Goal: Use online tool/utility: Utilize a website feature to perform a specific function

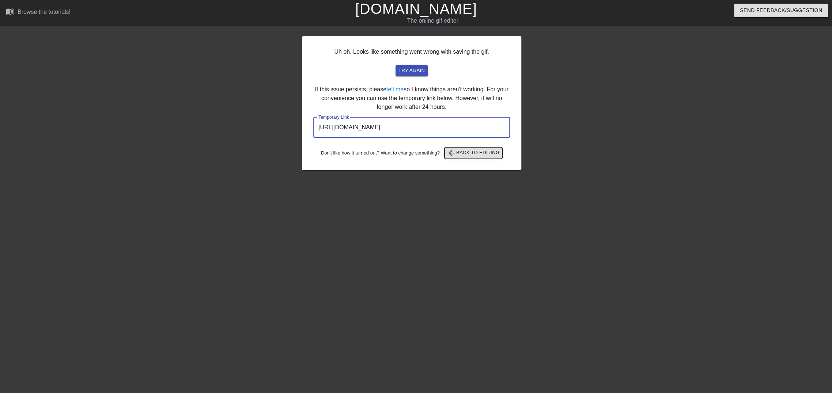
click at [474, 155] on span "arrow_back Back to Editing" at bounding box center [473, 153] width 52 height 9
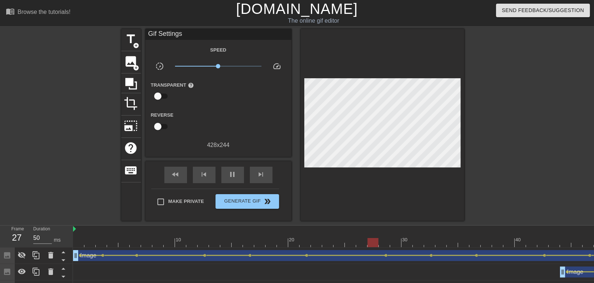
click at [76, 242] on div at bounding box center [441, 242] width 736 height 9
click at [137, 65] on span "add_circle" at bounding box center [136, 68] width 6 height 6
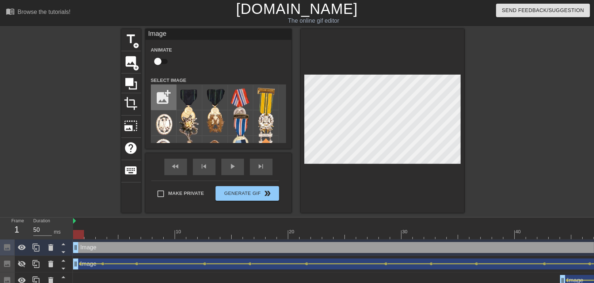
click at [160, 96] on input "file" at bounding box center [163, 97] width 25 height 25
type input "C:\fakepath\2b620e83-8679-4a8d-9cb5-2b14da90fcb3_removalai_preview.png"
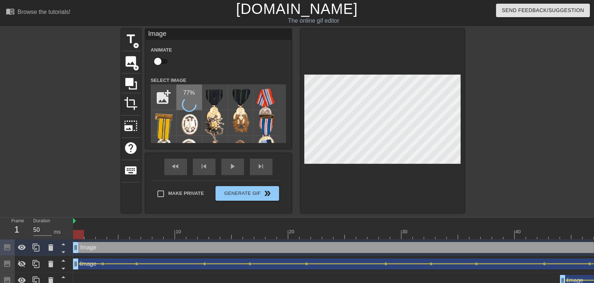
click at [197, 98] on div "77 %" at bounding box center [189, 97] width 26 height 26
click at [197, 98] on img at bounding box center [189, 92] width 20 height 11
click at [497, 95] on div "title add_circle image add_circle crop photo_size_select_large help keyboard Im…" at bounding box center [297, 121] width 594 height 184
click at [131, 67] on span "image" at bounding box center [131, 61] width 14 height 14
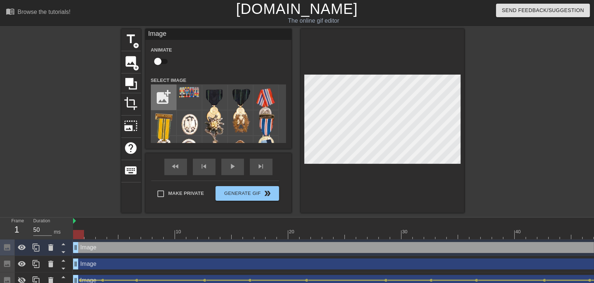
click at [156, 101] on input "file" at bounding box center [163, 97] width 25 height 25
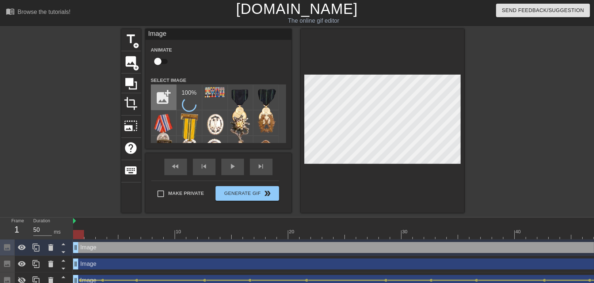
click at [166, 94] on input "file" at bounding box center [163, 97] width 25 height 25
type input "C:\fakepath\1612b596-04ca-4a66-ae1d-7b0290a2689f_removalai_preview.png"
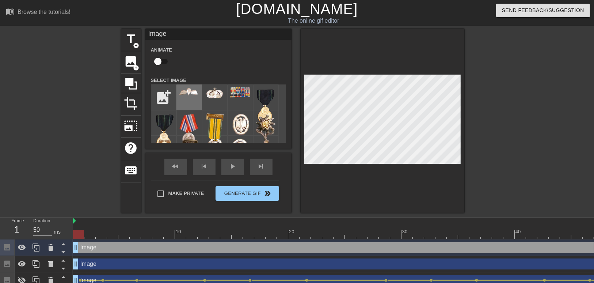
click at [185, 98] on div at bounding box center [189, 97] width 26 height 26
click at [503, 111] on div "title add_circle image add_circle crop photo_size_select_large help keyboard Im…" at bounding box center [297, 121] width 594 height 184
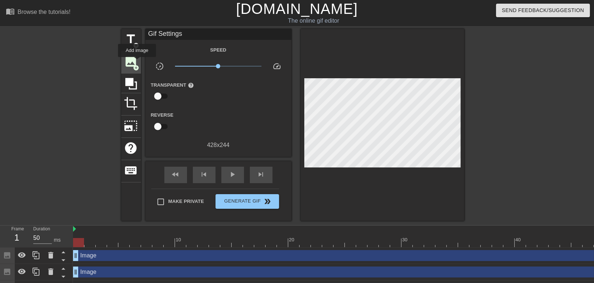
click at [137, 62] on span "image" at bounding box center [131, 61] width 14 height 14
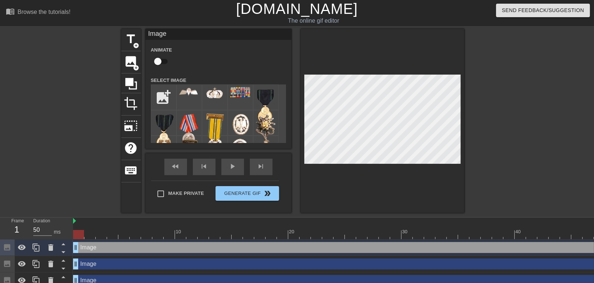
click at [163, 265] on div "Image drag_handle drag_handle" at bounding box center [441, 263] width 736 height 11
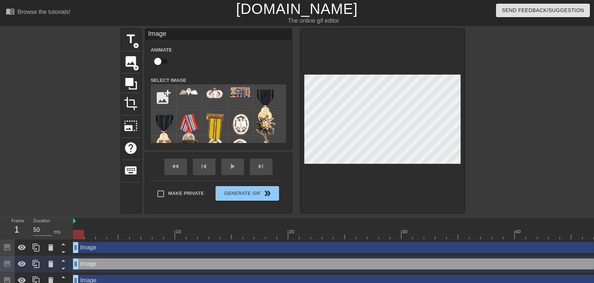
click at [164, 244] on div "Image drag_handle drag_handle" at bounding box center [441, 247] width 736 height 11
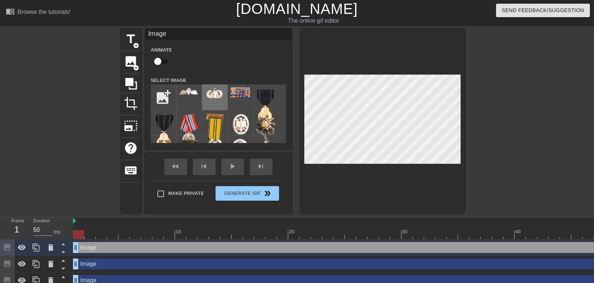
click at [213, 96] on img at bounding box center [215, 93] width 20 height 12
click at [501, 105] on div "title add_circle image add_circle crop photo_size_select_large help keyboard Im…" at bounding box center [297, 121] width 594 height 184
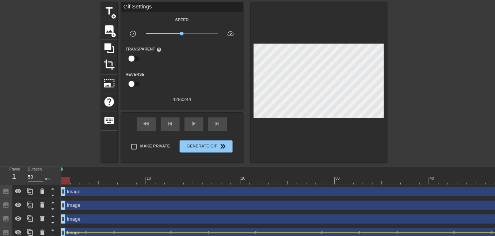
scroll to position [29, 0]
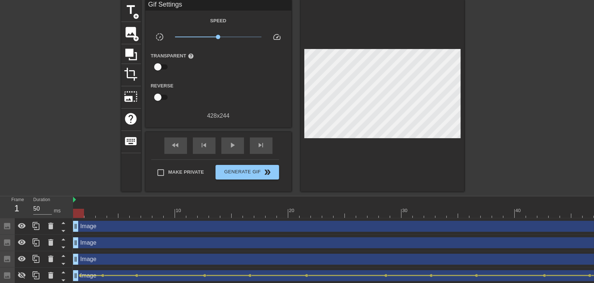
drag, startPoint x: 81, startPoint y: 213, endPoint x: 53, endPoint y: 210, distance: 28.3
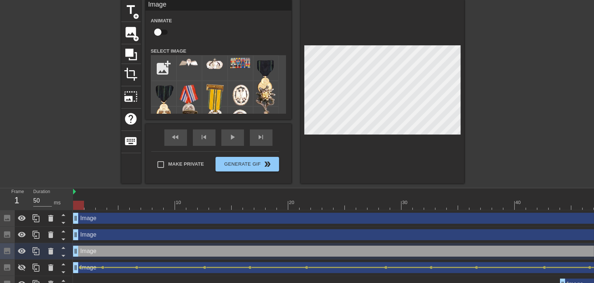
click at [524, 78] on div "title add_circle image add_circle crop photo_size_select_large help keyboard Im…" at bounding box center [297, 92] width 594 height 184
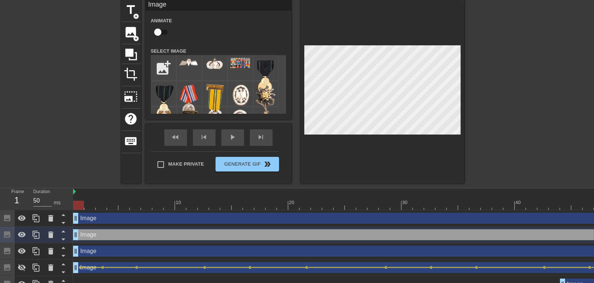
click at [484, 77] on div "title add_circle image add_circle crop photo_size_select_large help keyboard Im…" at bounding box center [297, 92] width 594 height 184
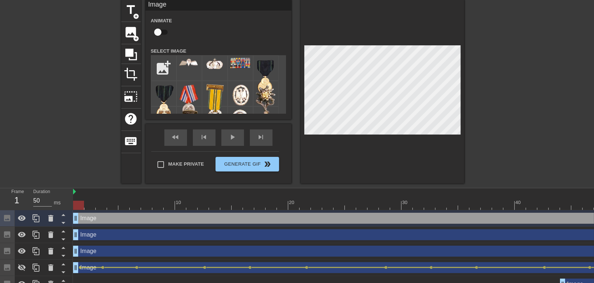
click at [478, 74] on div "title add_circle image add_circle crop photo_size_select_large help keyboard Im…" at bounding box center [297, 92] width 594 height 184
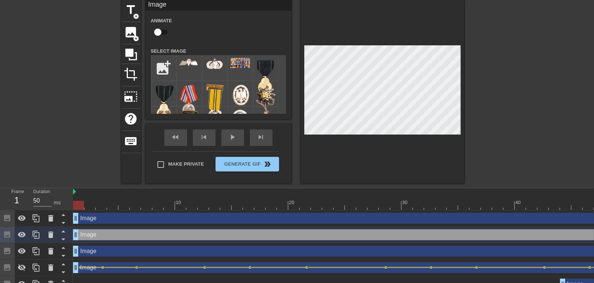
click at [477, 67] on div "title add_circle image add_circle crop photo_size_select_large help keyboard Im…" at bounding box center [297, 92] width 594 height 184
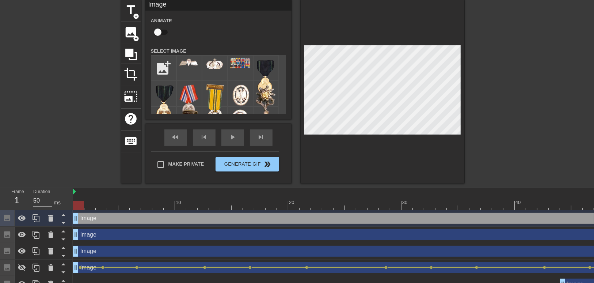
click at [520, 75] on div "title add_circle image add_circle crop photo_size_select_large help keyboard Im…" at bounding box center [297, 92] width 594 height 184
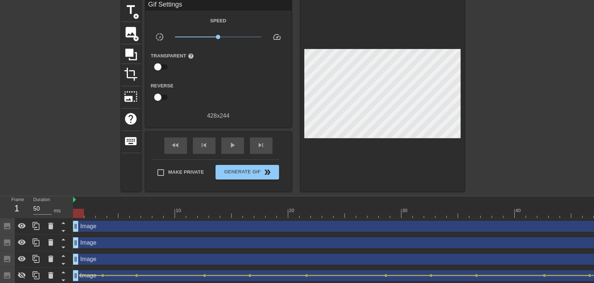
drag, startPoint x: 527, startPoint y: 138, endPoint x: 468, endPoint y: 168, distance: 66.2
click at [527, 139] on div "title add_circle image add_circle crop photo_size_select_large help keyboard Gi…" at bounding box center [297, 96] width 594 height 192
click at [82, 242] on div "Image drag_handle drag_handle" at bounding box center [441, 242] width 736 height 11
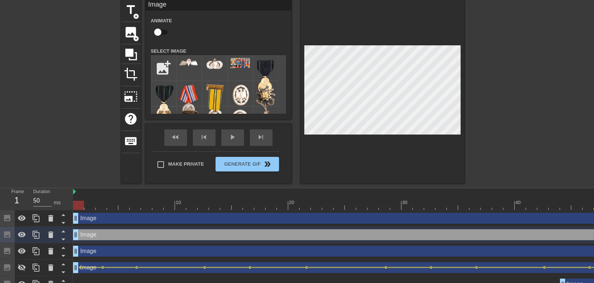
click at [90, 251] on div "Image drag_handle drag_handle" at bounding box center [441, 251] width 736 height 11
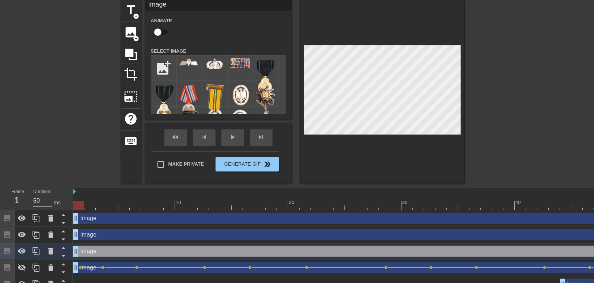
click at [165, 31] on input "checkbox" at bounding box center [158, 32] width 42 height 14
click at [95, 237] on div "Image drag_handle drag_handle" at bounding box center [441, 234] width 736 height 11
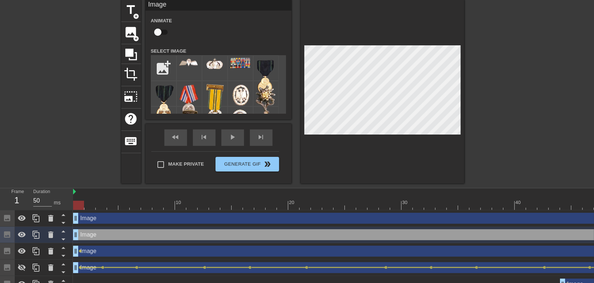
click at [157, 33] on input "checkbox" at bounding box center [158, 32] width 42 height 14
click at [101, 219] on div "Image drag_handle drag_handle" at bounding box center [441, 218] width 736 height 11
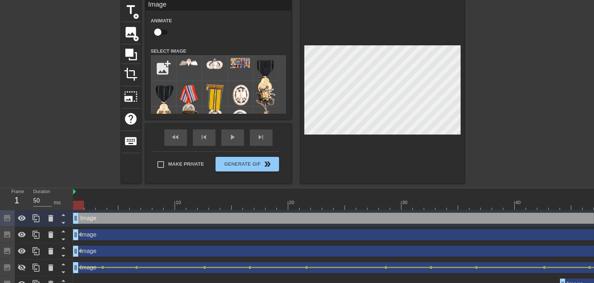
click at [168, 27] on input "checkbox" at bounding box center [158, 32] width 42 height 14
checkbox input "true"
click at [79, 251] on div "Image drag_handle drag_handle lens" at bounding box center [441, 251] width 736 height 16
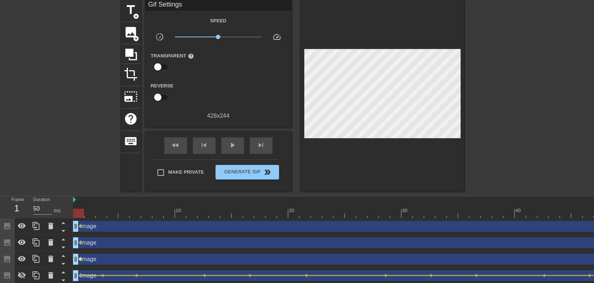
click at [80, 258] on span "lens" at bounding box center [80, 258] width 3 height 3
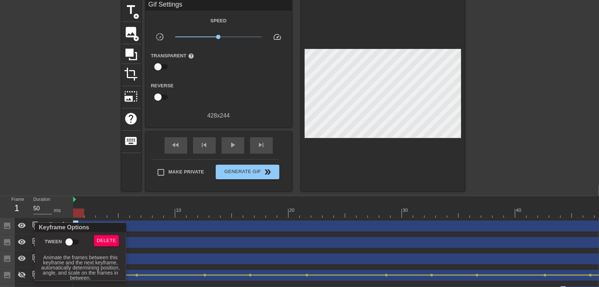
click at [69, 242] on input "Tween" at bounding box center [69, 242] width 42 height 14
checkbox input "true"
click at [95, 181] on div at bounding box center [299, 143] width 599 height 287
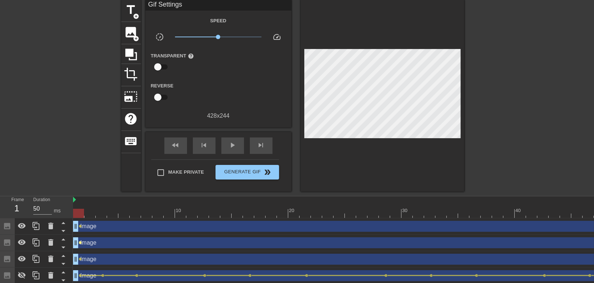
click at [80, 242] on span "lens" at bounding box center [80, 242] width 3 height 3
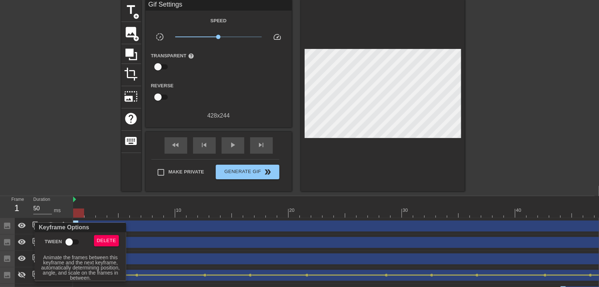
click at [68, 241] on input "Tween" at bounding box center [69, 242] width 42 height 14
checkbox input "true"
click at [81, 163] on div at bounding box center [299, 143] width 599 height 287
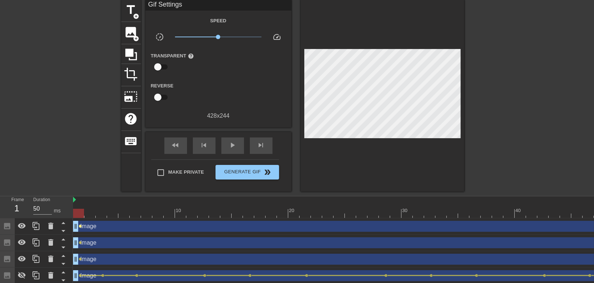
click at [79, 225] on span "lens" at bounding box center [80, 225] width 3 height 3
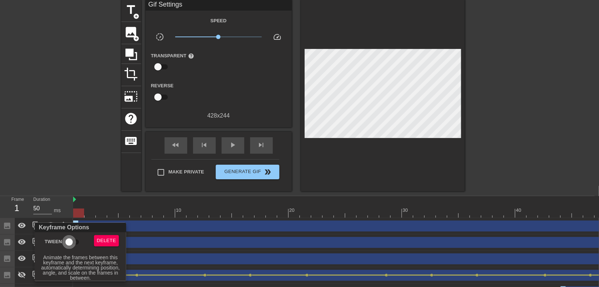
drag, startPoint x: 74, startPoint y: 241, endPoint x: 80, endPoint y: 222, distance: 19.9
click at [73, 242] on input "Tween" at bounding box center [69, 242] width 42 height 14
checkbox input "true"
click at [90, 143] on div at bounding box center [299, 143] width 599 height 287
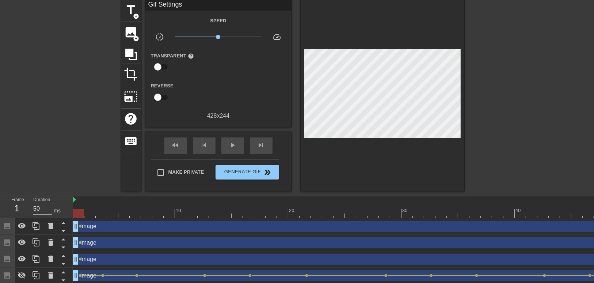
click at [93, 259] on div "Image drag_handle drag_handle" at bounding box center [441, 259] width 736 height 11
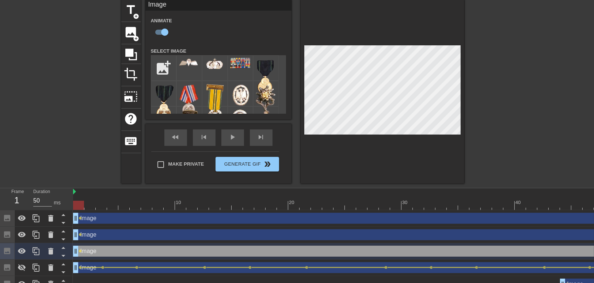
click at [533, 111] on div "title add_circle image add_circle crop photo_size_select_large help keyboard Im…" at bounding box center [297, 92] width 594 height 184
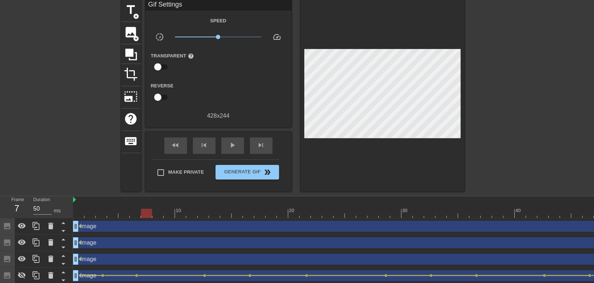
drag, startPoint x: 79, startPoint y: 212, endPoint x: 149, endPoint y: 219, distance: 70.8
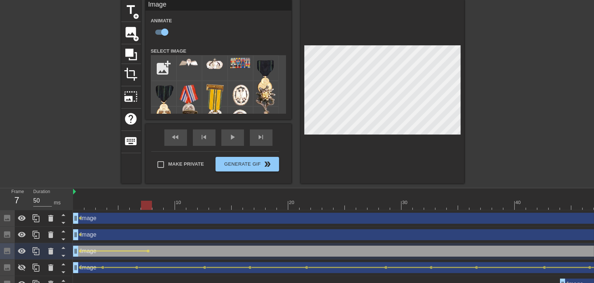
click at [551, 77] on div "title add_circle image add_circle crop photo_size_select_large help keyboard Im…" at bounding box center [297, 92] width 594 height 184
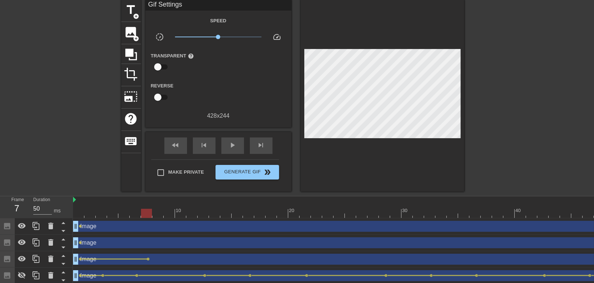
click at [76, 212] on div at bounding box center [441, 213] width 736 height 9
drag, startPoint x: 76, startPoint y: 212, endPoint x: 145, endPoint y: 213, distance: 68.3
click at [145, 213] on div at bounding box center [441, 213] width 736 height 9
click at [133, 242] on div "Image drag_handle drag_handle" at bounding box center [441, 242] width 736 height 11
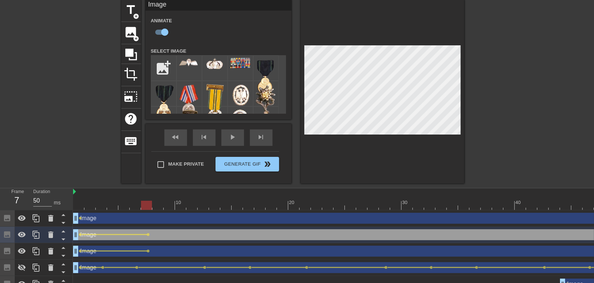
click at [527, 77] on div "title add_circle image add_circle crop photo_size_select_large help keyboard Im…" at bounding box center [297, 92] width 594 height 184
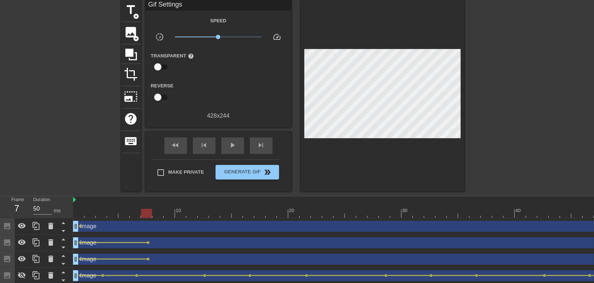
click at [126, 224] on div "Image drag_handle drag_handle" at bounding box center [441, 226] width 736 height 11
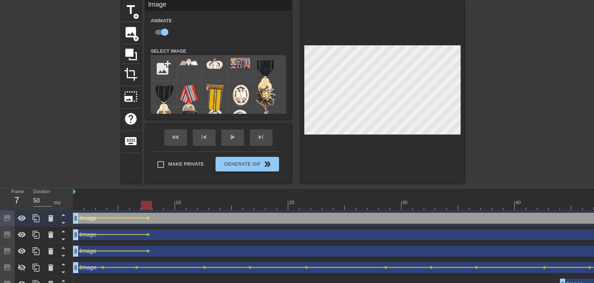
click at [512, 76] on div "title add_circle image add_circle crop photo_size_select_large help keyboard Im…" at bounding box center [297, 92] width 594 height 184
click at [511, 82] on div "title add_circle image add_circle crop photo_size_select_large help keyboard Im…" at bounding box center [297, 92] width 594 height 184
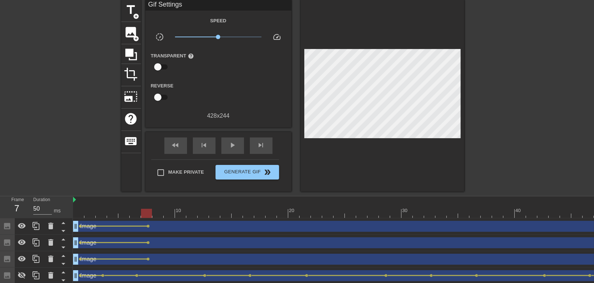
click at [77, 213] on div at bounding box center [441, 213] width 736 height 9
drag, startPoint x: 244, startPoint y: 209, endPoint x: 265, endPoint y: 212, distance: 21.0
click at [265, 212] on div at bounding box center [259, 213] width 11 height 9
drag, startPoint x: 261, startPoint y: 213, endPoint x: 245, endPoint y: 209, distance: 16.6
click at [245, 209] on div at bounding box center [248, 213] width 11 height 9
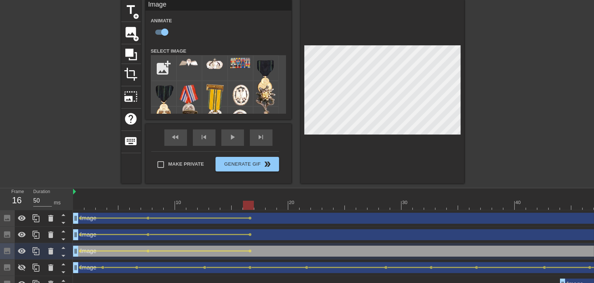
drag, startPoint x: 532, startPoint y: 87, endPoint x: 461, endPoint y: 106, distance: 73.6
click at [531, 87] on div "title add_circle image add_circle crop photo_size_select_large help keyboard Im…" at bounding box center [297, 92] width 594 height 184
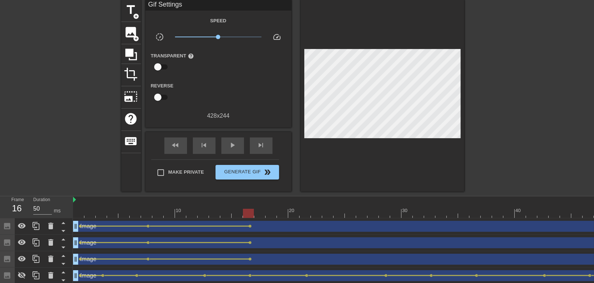
click at [79, 214] on div at bounding box center [441, 213] width 736 height 9
drag, startPoint x: 248, startPoint y: 213, endPoint x: 345, endPoint y: 212, distance: 96.8
click at [345, 212] on div at bounding box center [441, 213] width 736 height 9
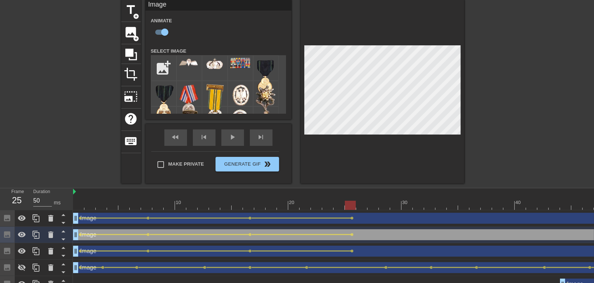
click at [514, 69] on div "title add_circle image add_circle crop photo_size_select_large help keyboard Im…" at bounding box center [297, 92] width 594 height 184
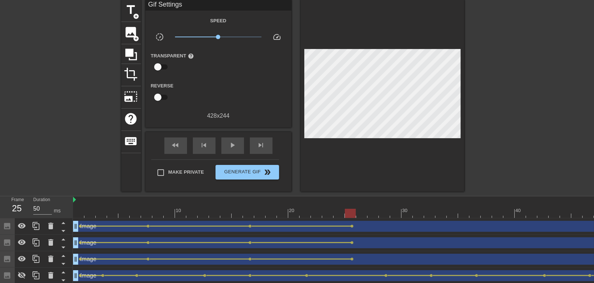
click at [79, 209] on div at bounding box center [441, 213] width 736 height 9
drag, startPoint x: 352, startPoint y: 214, endPoint x: 347, endPoint y: 208, distance: 7.9
click at [347, 208] on div "10 20 30 40 50 60" at bounding box center [441, 207] width 736 height 22
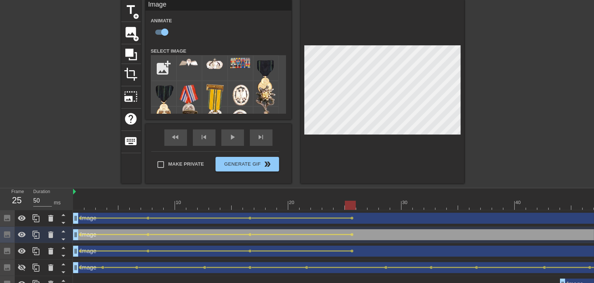
click at [500, 72] on div "title add_circle image add_circle crop photo_size_select_large help keyboard Im…" at bounding box center [297, 92] width 594 height 184
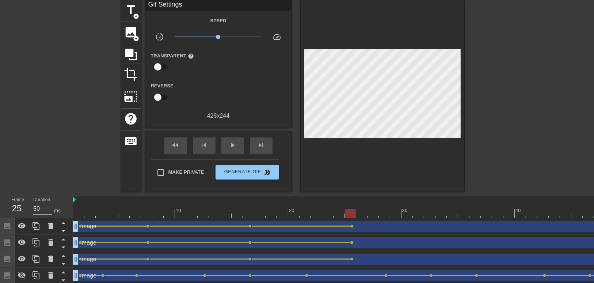
drag, startPoint x: 518, startPoint y: 78, endPoint x: 468, endPoint y: 85, distance: 50.9
click at [516, 77] on div "title add_circle image add_circle crop photo_size_select_large help keyboard Gi…" at bounding box center [297, 96] width 594 height 192
click at [79, 213] on div at bounding box center [441, 213] width 736 height 9
drag, startPoint x: 99, startPoint y: 221, endPoint x: 86, endPoint y: 217, distance: 14.5
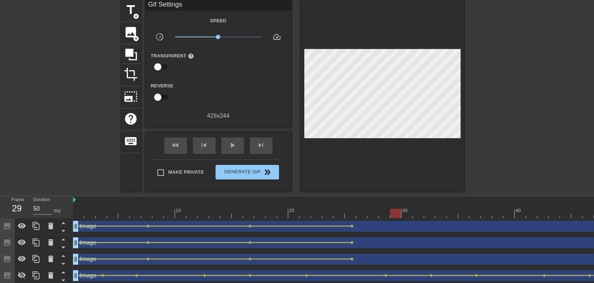
drag, startPoint x: 78, startPoint y: 212, endPoint x: 397, endPoint y: 215, distance: 319.0
click at [397, 215] on div at bounding box center [441, 213] width 736 height 9
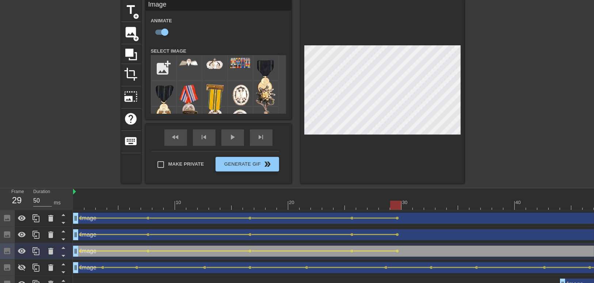
click at [566, 98] on div "title add_circle image add_circle crop photo_size_select_large help keyboard Im…" at bounding box center [297, 92] width 594 height 184
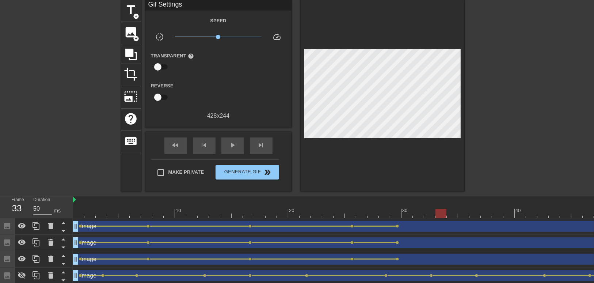
drag, startPoint x: 228, startPoint y: 217, endPoint x: 436, endPoint y: 214, distance: 208.7
click at [436, 214] on div at bounding box center [441, 213] width 736 height 9
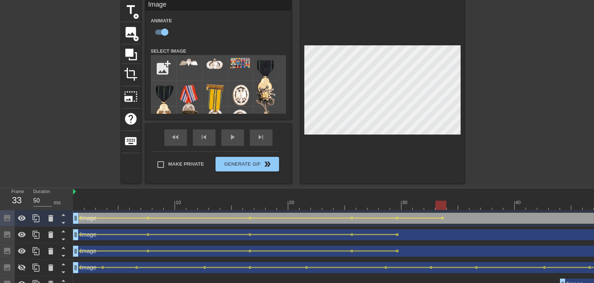
click at [443, 39] on div at bounding box center [383, 92] width 164 height 184
drag, startPoint x: 441, startPoint y: 205, endPoint x: 474, endPoint y: 204, distance: 32.5
click at [469, 205] on div at bounding box center [463, 205] width 11 height 9
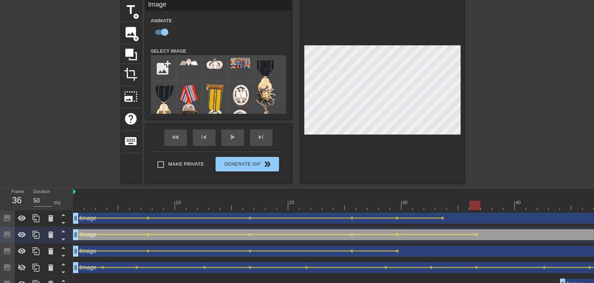
click at [443, 40] on div at bounding box center [383, 92] width 164 height 184
drag, startPoint x: 475, startPoint y: 203, endPoint x: 545, endPoint y: 199, distance: 69.5
click at [545, 199] on div "10 20 30 40 50 60" at bounding box center [441, 199] width 736 height 22
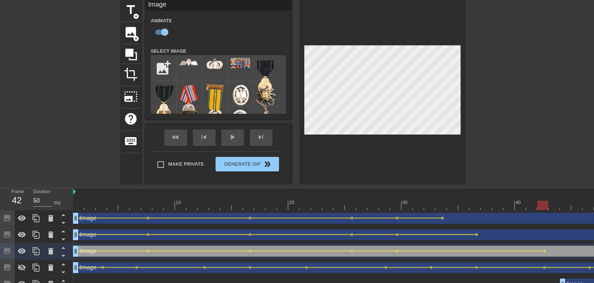
click at [444, 36] on div at bounding box center [383, 92] width 164 height 184
drag, startPoint x: 360, startPoint y: 207, endPoint x: 250, endPoint y: 208, distance: 109.6
click at [250, 208] on div at bounding box center [441, 205] width 736 height 9
drag, startPoint x: 437, startPoint y: 206, endPoint x: 443, endPoint y: 207, distance: 5.6
click at [444, 207] on div at bounding box center [441, 205] width 736 height 9
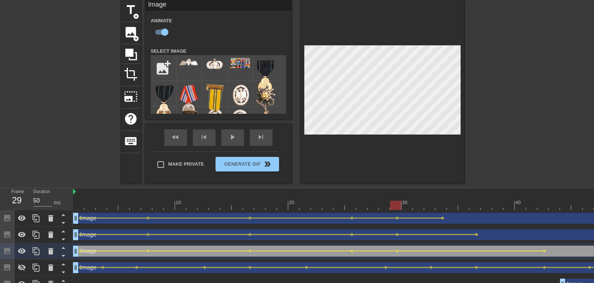
drag, startPoint x: 441, startPoint y: 206, endPoint x: 444, endPoint y: 213, distance: 7.3
click at [399, 208] on div at bounding box center [395, 205] width 11 height 9
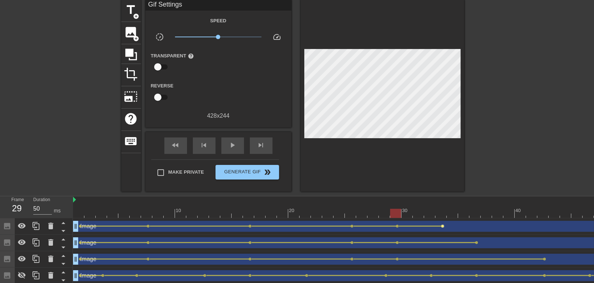
click at [443, 225] on span "lens" at bounding box center [442, 225] width 3 height 3
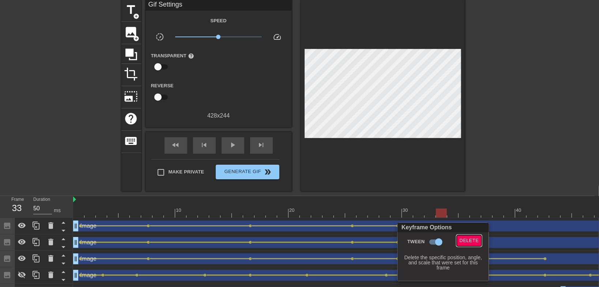
click at [466, 241] on span "Delete" at bounding box center [468, 241] width 19 height 8
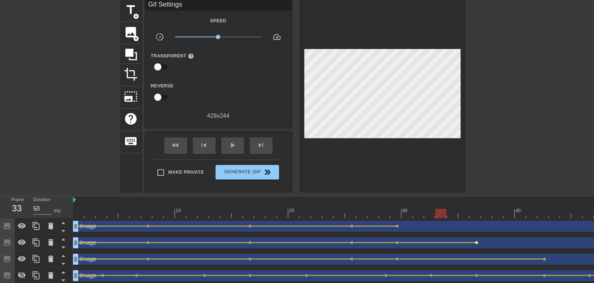
click at [476, 243] on span "lens" at bounding box center [476, 242] width 3 height 3
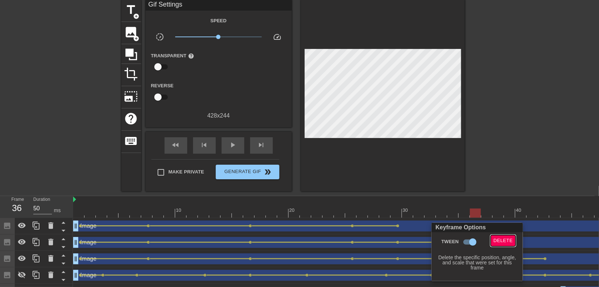
click at [511, 239] on span "Delete" at bounding box center [502, 241] width 19 height 8
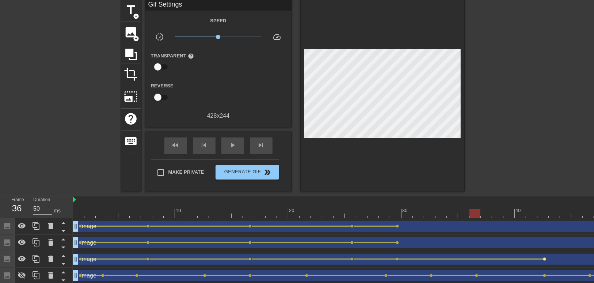
click at [545, 259] on span "lens" at bounding box center [544, 258] width 3 height 3
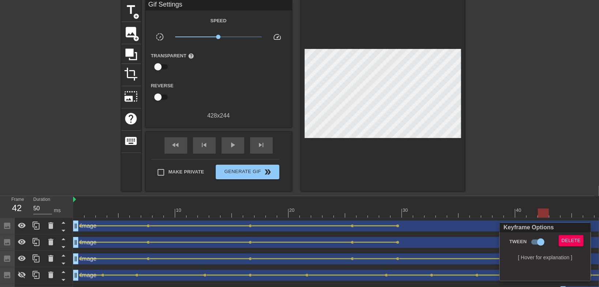
click at [576, 248] on div "Delete" at bounding box center [572, 243] width 39 height 17
click at [571, 242] on span "Delete" at bounding box center [570, 241] width 19 height 8
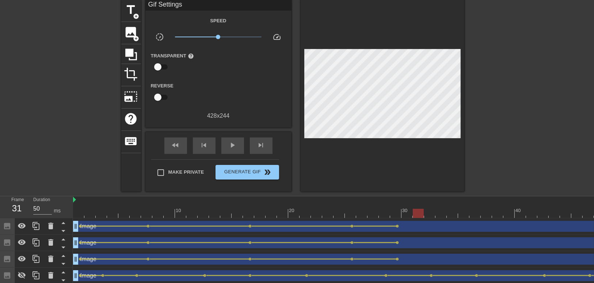
drag, startPoint x: 395, startPoint y: 213, endPoint x: 418, endPoint y: 208, distance: 23.5
click at [418, 208] on div "10 20 30 40 50 60" at bounding box center [441, 207] width 736 height 22
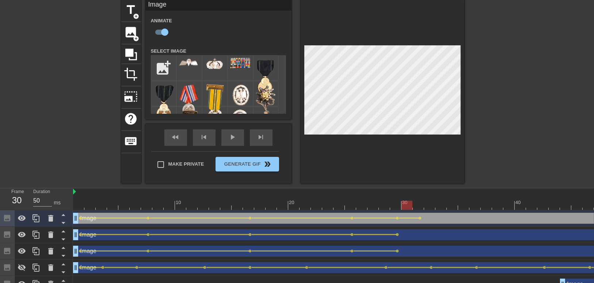
drag, startPoint x: 395, startPoint y: 205, endPoint x: 433, endPoint y: 182, distance: 44.4
click at [405, 206] on div at bounding box center [441, 205] width 736 height 9
click at [503, 149] on div "title add_circle image add_circle crop photo_size_select_large help keyboard Im…" at bounding box center [297, 92] width 594 height 184
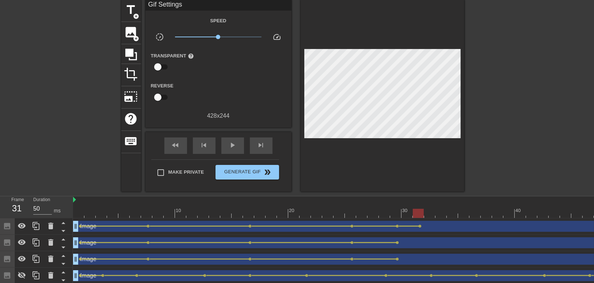
drag, startPoint x: 406, startPoint y: 211, endPoint x: 419, endPoint y: 209, distance: 13.0
click at [415, 208] on div "10 20 30 40 50 60" at bounding box center [441, 207] width 736 height 22
click at [420, 240] on div "Image drag_handle drag_handle" at bounding box center [441, 242] width 736 height 11
click at [505, 62] on div "title add_circle image add_circle crop photo_size_select_large help keyboard Gi…" at bounding box center [297, 96] width 594 height 192
drag, startPoint x: 532, startPoint y: 71, endPoint x: 509, endPoint y: 110, distance: 45.1
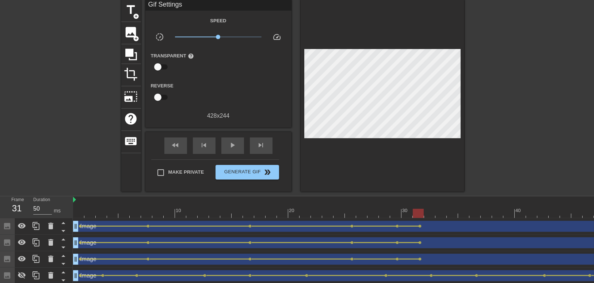
click at [532, 71] on div "title add_circle image add_circle crop photo_size_select_large help keyboard Gi…" at bounding box center [297, 96] width 594 height 192
drag, startPoint x: 418, startPoint y: 211, endPoint x: 437, endPoint y: 210, distance: 18.7
click at [437, 210] on div at bounding box center [441, 213] width 11 height 9
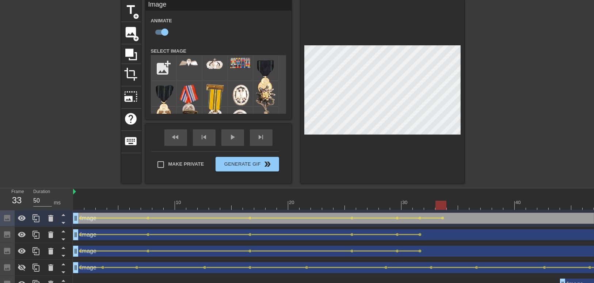
click at [444, 40] on div at bounding box center [383, 92] width 164 height 184
click at [415, 205] on div at bounding box center [441, 205] width 736 height 9
click at [511, 138] on div "title add_circle image add_circle crop photo_size_select_large help keyboard Im…" at bounding box center [297, 92] width 594 height 184
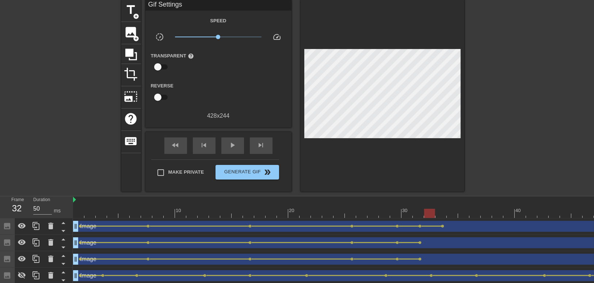
drag, startPoint x: 422, startPoint y: 209, endPoint x: 430, endPoint y: 211, distance: 7.9
click at [430, 211] on div at bounding box center [429, 213] width 11 height 9
drag, startPoint x: 432, startPoint y: 213, endPoint x: 438, endPoint y: 213, distance: 6.6
click at [438, 213] on div at bounding box center [441, 213] width 11 height 9
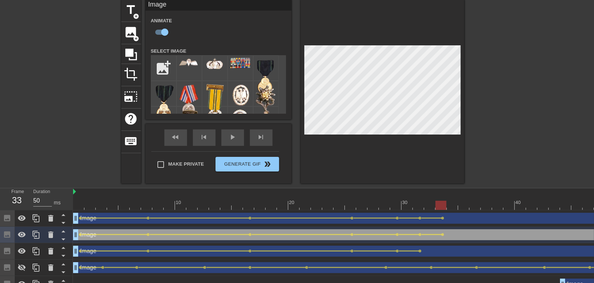
click at [500, 48] on div "title add_circle image add_circle crop photo_size_select_large help keyboard Im…" at bounding box center [297, 92] width 594 height 184
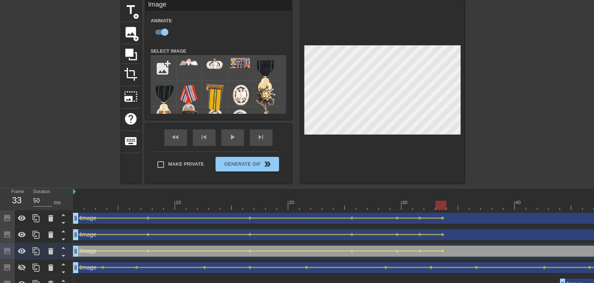
drag, startPoint x: 534, startPoint y: 60, endPoint x: 463, endPoint y: 115, distance: 90.1
click at [531, 61] on div "title add_circle image add_circle crop photo_size_select_large help keyboard Im…" at bounding box center [297, 92] width 594 height 184
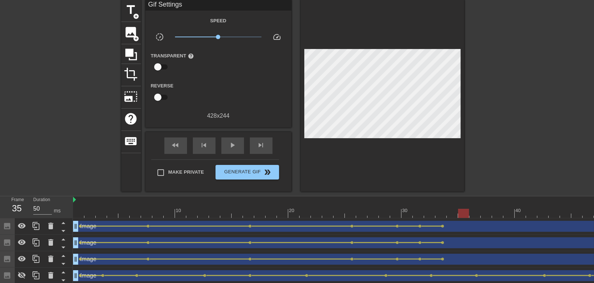
drag, startPoint x: 358, startPoint y: 208, endPoint x: 464, endPoint y: 208, distance: 106.0
click at [464, 208] on div "10 20 30 40 50 60" at bounding box center [441, 207] width 736 height 22
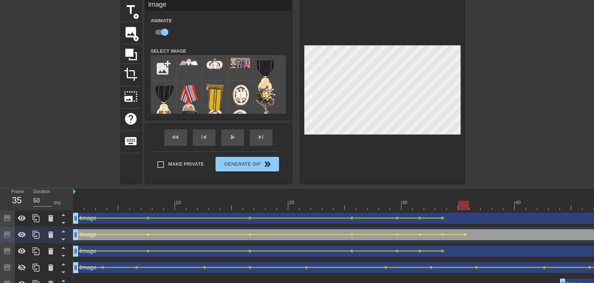
click at [443, 44] on div at bounding box center [383, 92] width 164 height 184
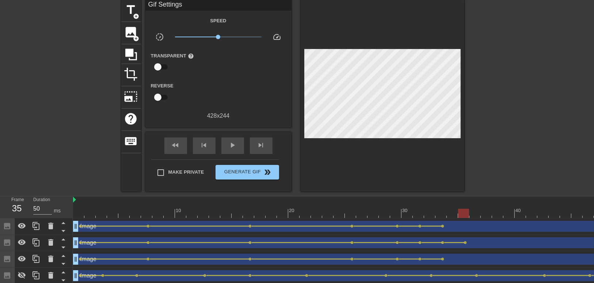
click at [493, 65] on div "title add_circle image add_circle crop photo_size_select_large help keyboard Gi…" at bounding box center [297, 96] width 594 height 192
drag, startPoint x: 521, startPoint y: 69, endPoint x: 448, endPoint y: 183, distance: 135.7
click at [518, 72] on div "title add_circle image add_circle crop photo_size_select_large help keyboard Gi…" at bounding box center [297, 96] width 594 height 192
drag, startPoint x: 437, startPoint y: 215, endPoint x: 485, endPoint y: 213, distance: 47.2
click at [485, 213] on div at bounding box center [441, 213] width 736 height 9
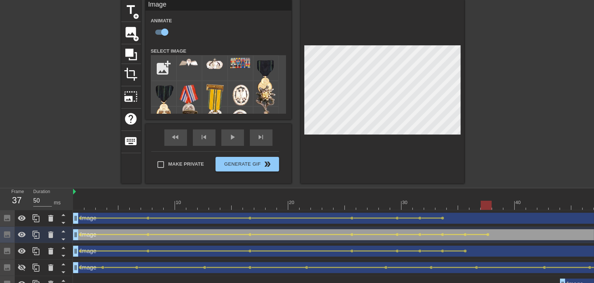
click at [444, 39] on div at bounding box center [383, 92] width 164 height 184
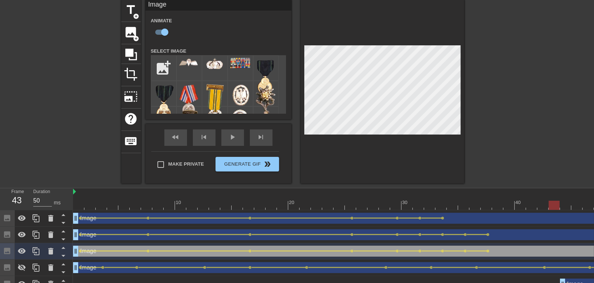
drag, startPoint x: 488, startPoint y: 205, endPoint x: 556, endPoint y: 210, distance: 68.2
click at [445, 38] on div at bounding box center [383, 92] width 164 height 184
drag, startPoint x: 557, startPoint y: 205, endPoint x: 574, endPoint y: 206, distance: 16.8
click at [560, 206] on div at bounding box center [554, 205] width 11 height 9
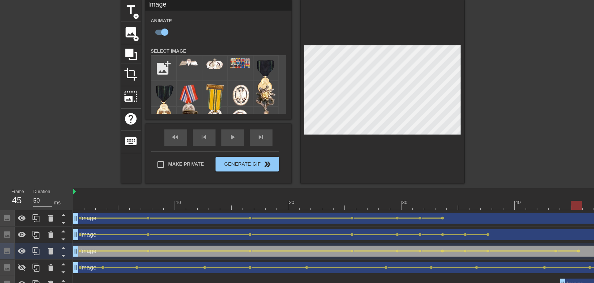
click at [448, 37] on div at bounding box center [383, 92] width 164 height 184
click at [84, 204] on div at bounding box center [441, 205] width 736 height 9
click at [478, 148] on div "title add_circle image add_circle crop photo_size_select_large help keyboard Im…" at bounding box center [297, 92] width 594 height 184
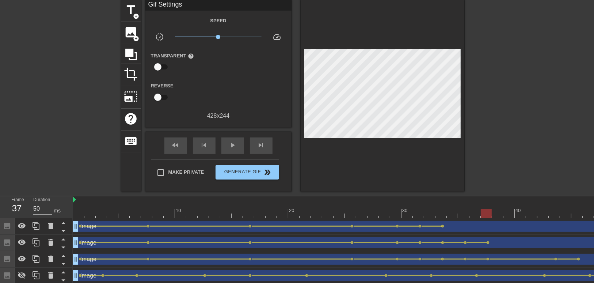
click at [491, 216] on div at bounding box center [441, 213] width 736 height 9
click at [555, 259] on span "lens" at bounding box center [556, 258] width 3 height 3
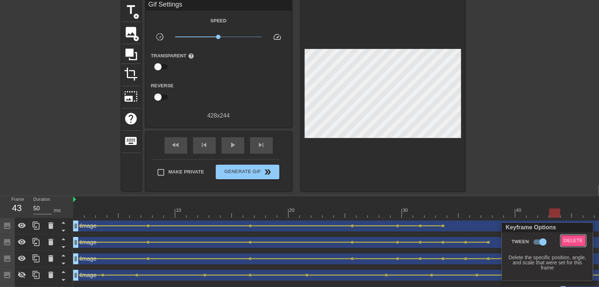
click at [577, 241] on span "Delete" at bounding box center [572, 241] width 19 height 8
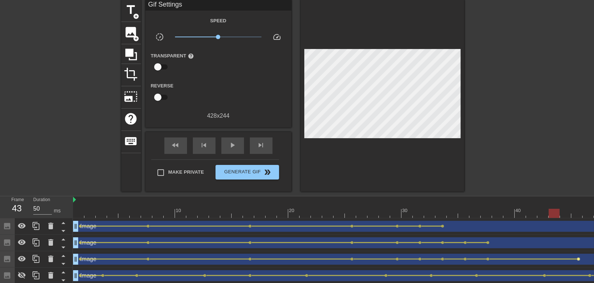
click at [578, 259] on span "lens" at bounding box center [578, 258] width 3 height 3
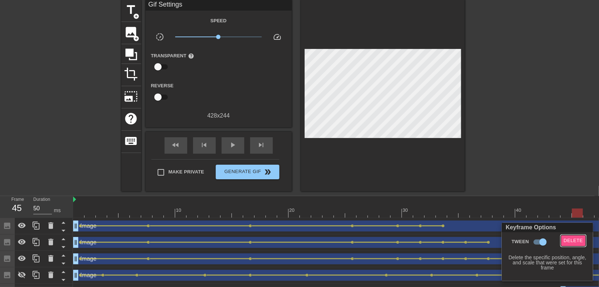
click at [577, 240] on span "Delete" at bounding box center [572, 241] width 19 height 8
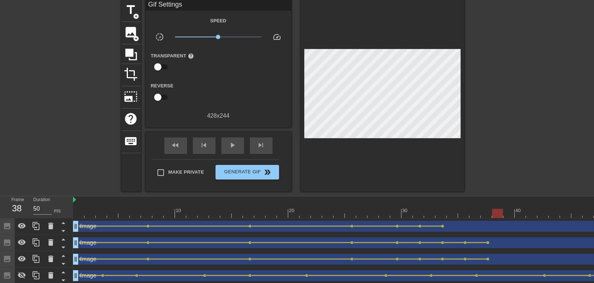
drag, startPoint x: 486, startPoint y: 212, endPoint x: 495, endPoint y: 209, distance: 9.1
click at [495, 209] on div at bounding box center [441, 213] width 736 height 9
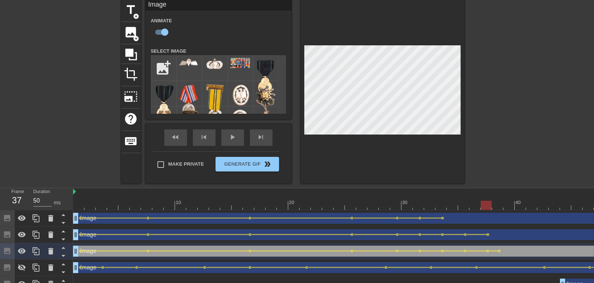
click at [483, 206] on div at bounding box center [441, 205] width 736 height 9
drag, startPoint x: 486, startPoint y: 206, endPoint x: 491, endPoint y: 209, distance: 5.3
click at [491, 209] on div at bounding box center [486, 205] width 11 height 9
click at [500, 251] on div "Image drag_handle drag_handle lens lens lens lens lens lens lens lens lens lens" at bounding box center [441, 251] width 736 height 16
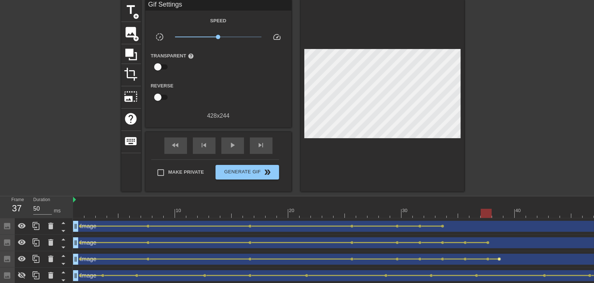
click at [500, 258] on span "lens" at bounding box center [499, 258] width 3 height 3
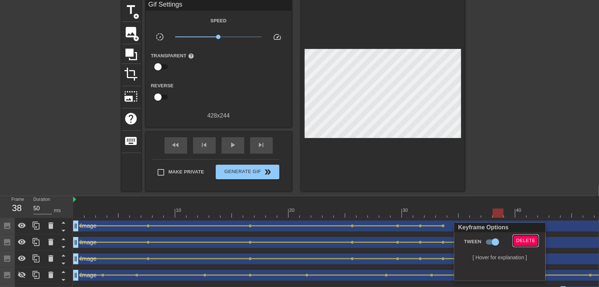
click at [516, 242] on span "Delete" at bounding box center [525, 241] width 19 height 8
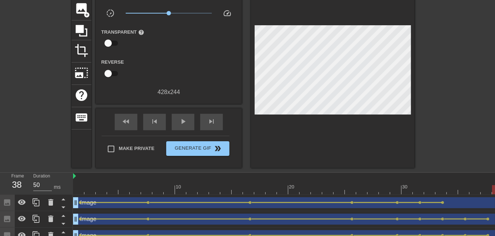
scroll to position [53, 0]
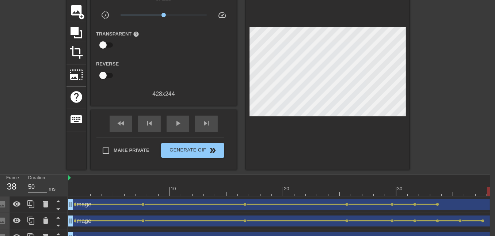
drag, startPoint x: 472, startPoint y: 153, endPoint x: 501, endPoint y: 145, distance: 29.4
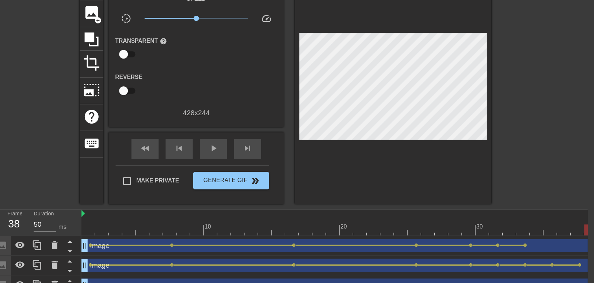
scroll to position [51, 5]
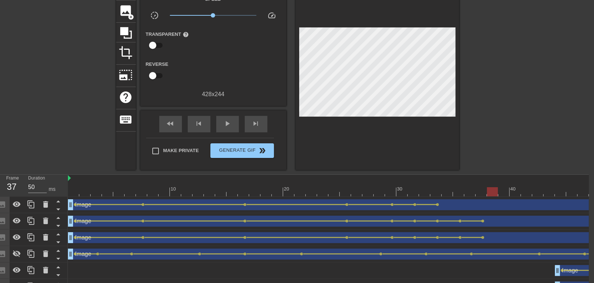
drag, startPoint x: 494, startPoint y: 192, endPoint x: 485, endPoint y: 190, distance: 9.8
click at [485, 190] on div at bounding box center [436, 191] width 736 height 9
click at [494, 190] on div at bounding box center [436, 191] width 736 height 9
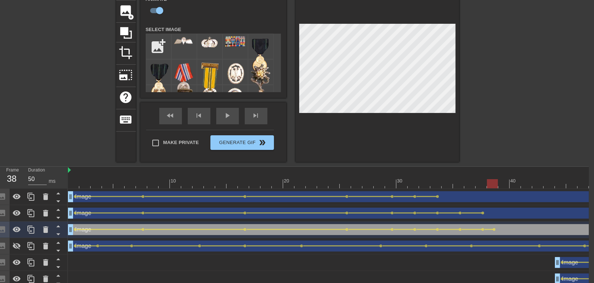
click at [512, 146] on div "title add_circle image add_circle crop photo_size_select_large help keyboard Im…" at bounding box center [292, 70] width 594 height 184
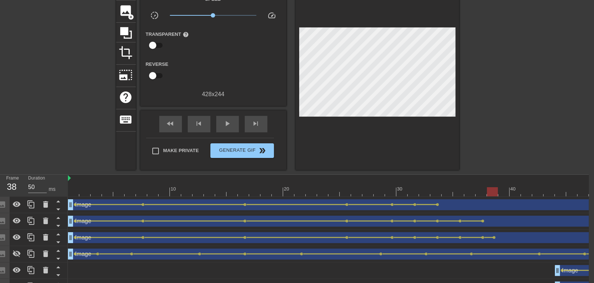
drag, startPoint x: 478, startPoint y: 189, endPoint x: 492, endPoint y: 189, distance: 13.5
click at [492, 189] on div at bounding box center [436, 191] width 736 height 9
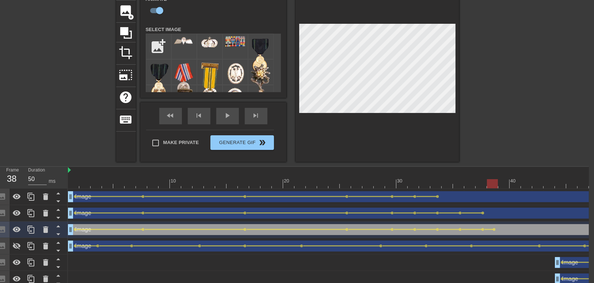
click at [509, 89] on div "title add_circle image add_circle crop photo_size_select_large help keyboard Im…" at bounding box center [292, 70] width 594 height 184
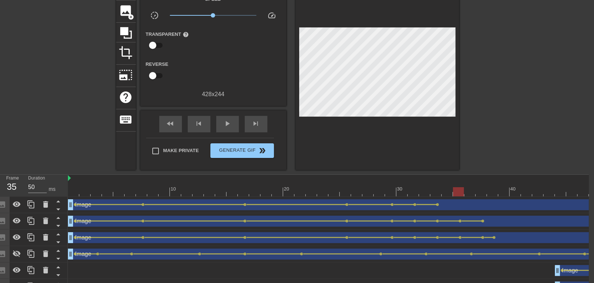
click at [455, 194] on div at bounding box center [436, 191] width 736 height 9
drag, startPoint x: 466, startPoint y: 192, endPoint x: 502, endPoint y: 190, distance: 37.0
click at [502, 190] on div at bounding box center [436, 191] width 736 height 9
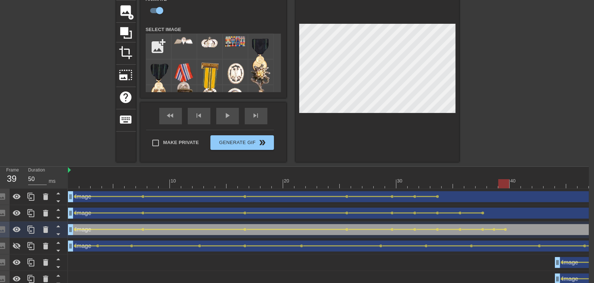
click at [522, 99] on div "title add_circle image add_circle crop photo_size_select_large help keyboard Im…" at bounding box center [292, 70] width 594 height 184
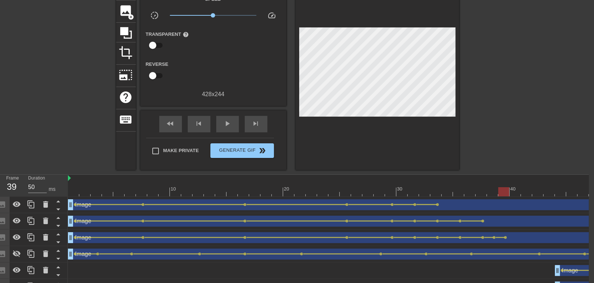
click at [484, 191] on div at bounding box center [436, 191] width 736 height 9
drag, startPoint x: 481, startPoint y: 191, endPoint x: 500, endPoint y: 191, distance: 19.0
click at [500, 191] on div at bounding box center [436, 191] width 736 height 9
click at [504, 191] on div at bounding box center [503, 191] width 11 height 9
click at [503, 190] on div at bounding box center [436, 191] width 736 height 9
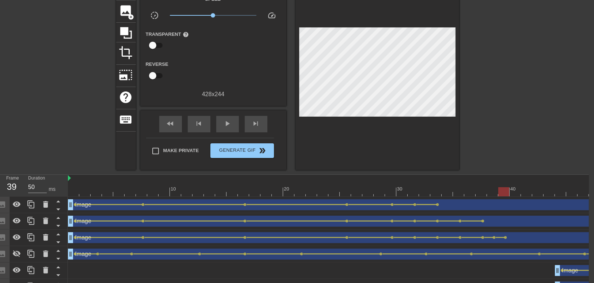
click at [519, 191] on div at bounding box center [436, 191] width 736 height 9
click at [531, 191] on div at bounding box center [436, 191] width 736 height 9
click at [529, 146] on div "title add_circle image add_circle crop photo_size_select_large help keyboard Gi…" at bounding box center [292, 74] width 594 height 192
click at [490, 189] on div at bounding box center [436, 191] width 736 height 9
drag, startPoint x: 470, startPoint y: 191, endPoint x: 564, endPoint y: 191, distance: 93.9
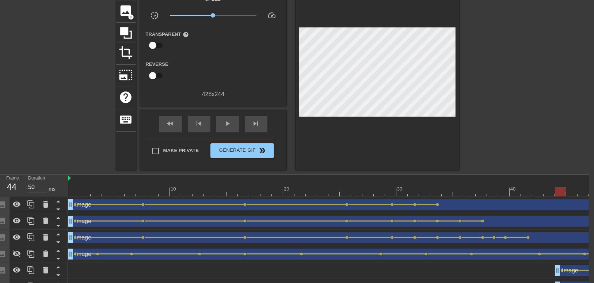
click at [564, 191] on div at bounding box center [436, 191] width 736 height 9
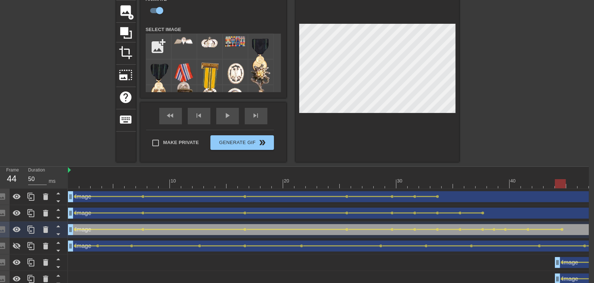
click at [561, 135] on div "title add_circle image add_circle crop photo_size_select_large help keyboard Im…" at bounding box center [292, 70] width 594 height 184
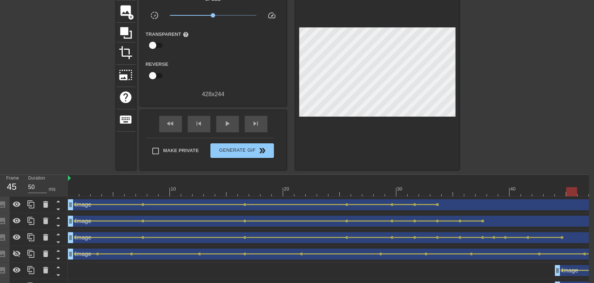
drag, startPoint x: 545, startPoint y: 192, endPoint x: 574, endPoint y: 190, distance: 28.9
click at [574, 190] on div at bounding box center [436, 191] width 736 height 9
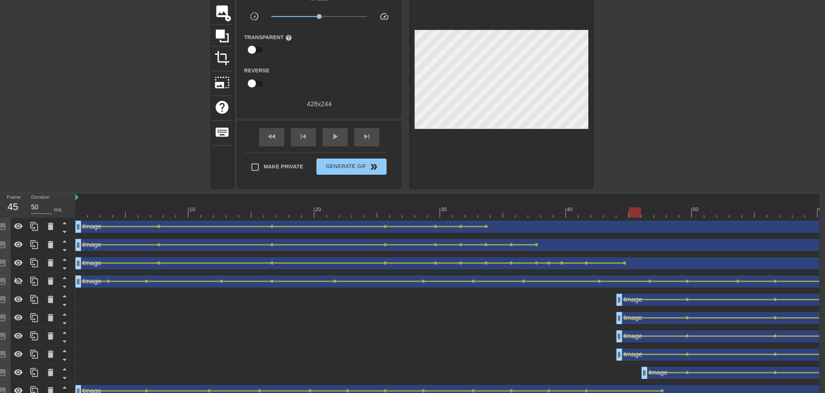
scroll to position [51, 5]
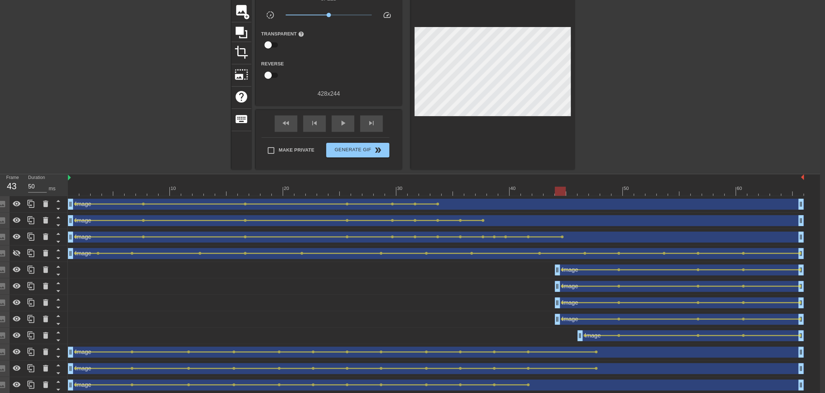
drag, startPoint x: 573, startPoint y: 193, endPoint x: 553, endPoint y: 181, distance: 22.8
click at [553, 181] on div "10 20 30 40 50 60" at bounding box center [436, 185] width 736 height 22
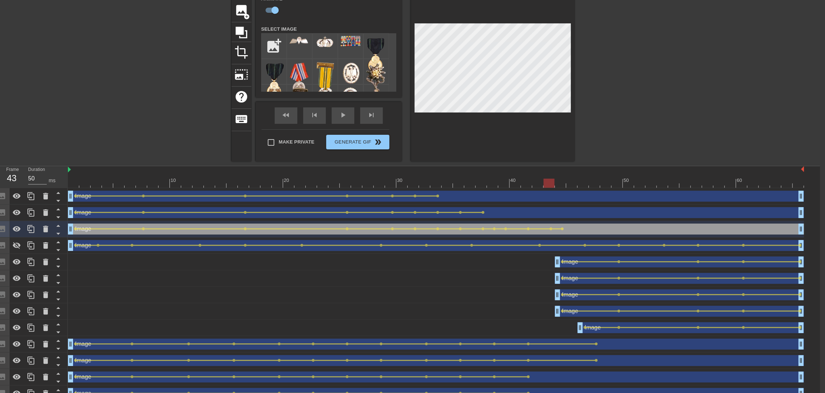
click at [662, 119] on div "title add_circle image add_circle crop photo_size_select_large help keyboard Im…" at bounding box center [407, 70] width 825 height 184
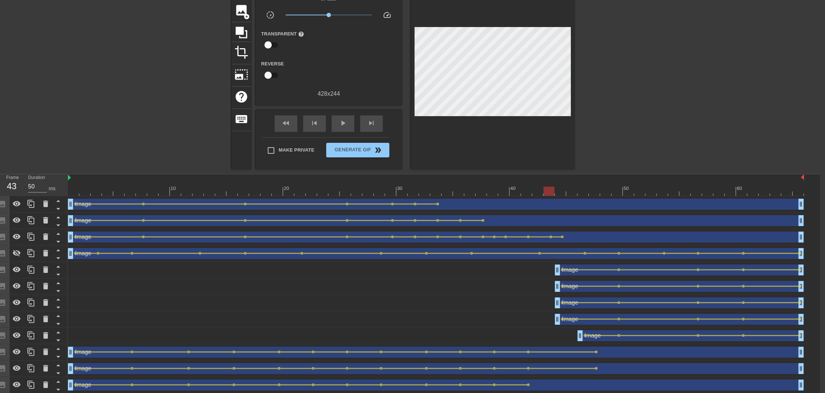
click at [493, 189] on div at bounding box center [436, 191] width 736 height 9
click at [561, 236] on span "lens" at bounding box center [562, 236] width 3 height 3
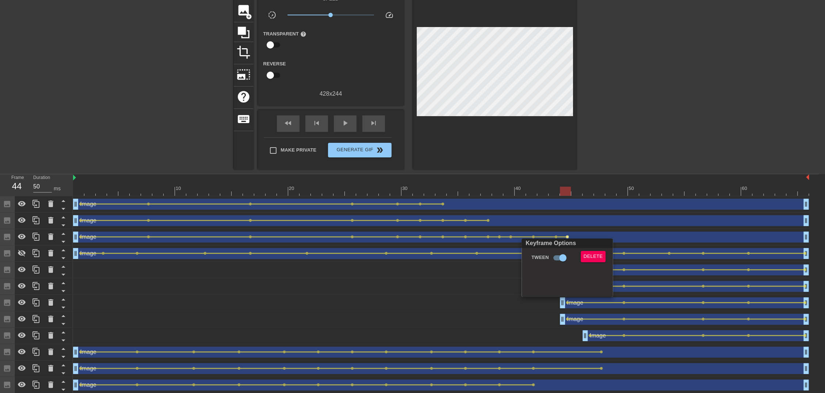
scroll to position [51, 0]
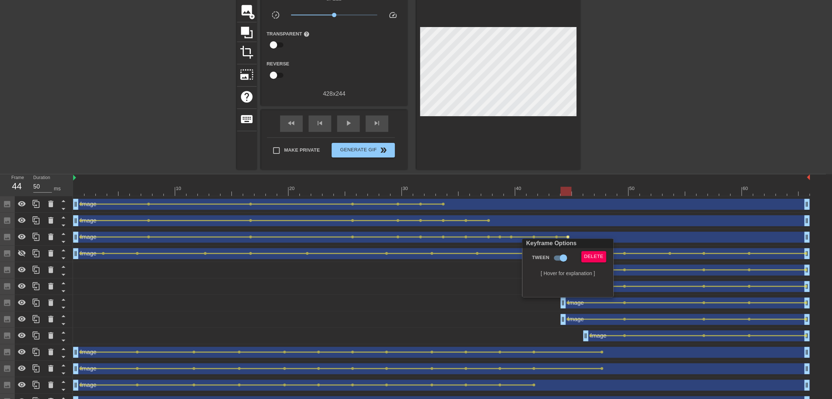
click at [607, 255] on div "Delete" at bounding box center [595, 259] width 39 height 17
click at [597, 257] on span "Delete" at bounding box center [593, 256] width 19 height 8
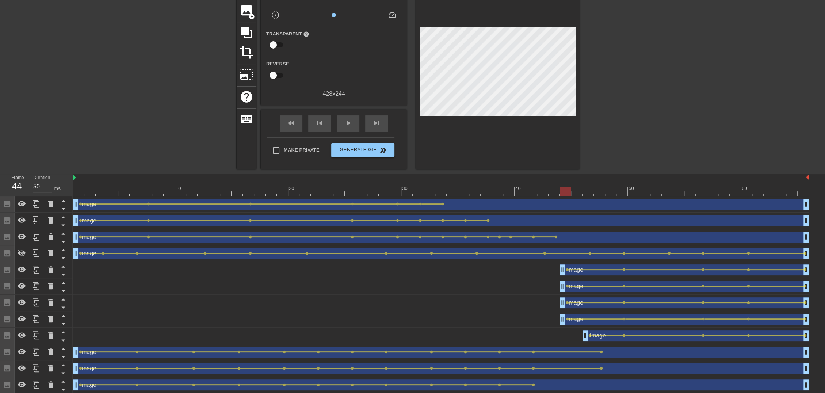
click at [499, 187] on div at bounding box center [441, 191] width 736 height 9
drag, startPoint x: 489, startPoint y: 187, endPoint x: 476, endPoint y: 187, distance: 12.8
click at [476, 187] on div at bounding box center [441, 191] width 736 height 9
drag, startPoint x: 476, startPoint y: 187, endPoint x: 566, endPoint y: 195, distance: 90.9
click at [566, 195] on div at bounding box center [441, 191] width 736 height 9
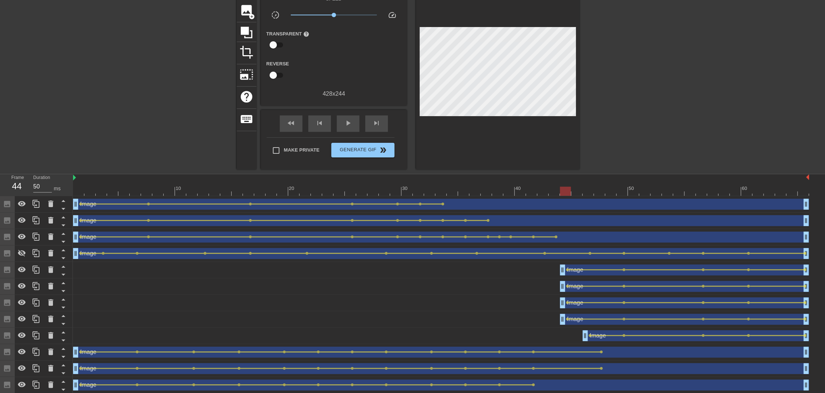
drag, startPoint x: 556, startPoint y: 238, endPoint x: 566, endPoint y: 238, distance: 10.3
click at [566, 238] on div "Image drag_handle drag_handle lens lens lens lens lens lens lens lens lens lens…" at bounding box center [441, 237] width 736 height 11
click at [551, 193] on div at bounding box center [441, 191] width 736 height 9
drag, startPoint x: 546, startPoint y: 190, endPoint x: 576, endPoint y: 179, distance: 32.2
click at [578, 187] on div at bounding box center [441, 191] width 736 height 9
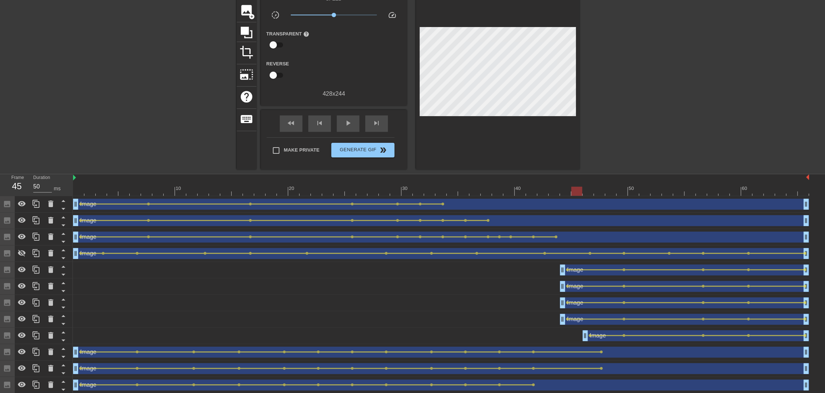
click at [577, 238] on div "Image drag_handle drag_handle" at bounding box center [441, 237] width 736 height 11
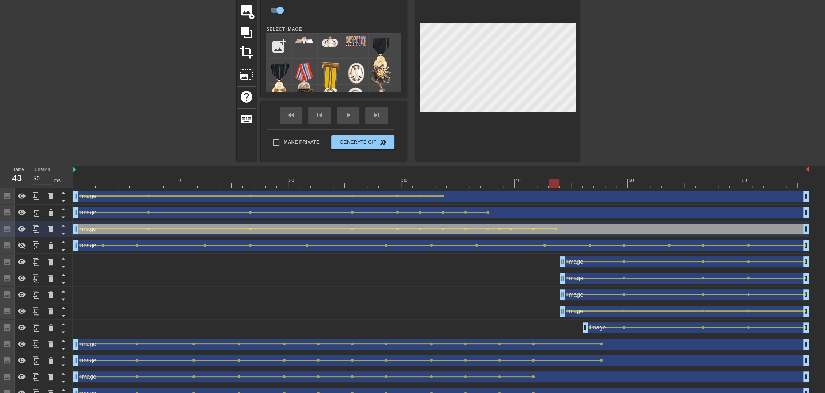
drag, startPoint x: 570, startPoint y: 180, endPoint x: 553, endPoint y: 178, distance: 17.7
click at [553, 179] on div at bounding box center [441, 183] width 736 height 9
click at [545, 183] on div at bounding box center [441, 183] width 736 height 9
click at [545, 183] on div at bounding box center [543, 183] width 11 height 9
click at [553, 185] on div at bounding box center [441, 183] width 736 height 9
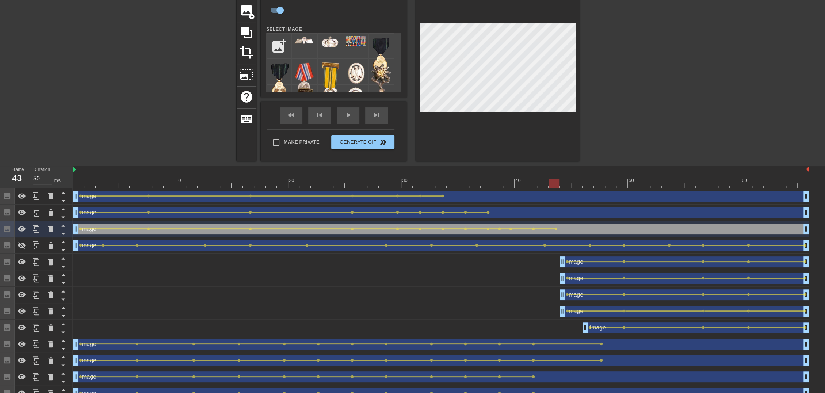
click at [557, 230] on div "Image drag_handle drag_handle" at bounding box center [441, 229] width 736 height 11
click at [555, 230] on div "Image drag_handle drag_handle lens lens lens lens lens lens lens lens lens lens…" at bounding box center [441, 229] width 736 height 16
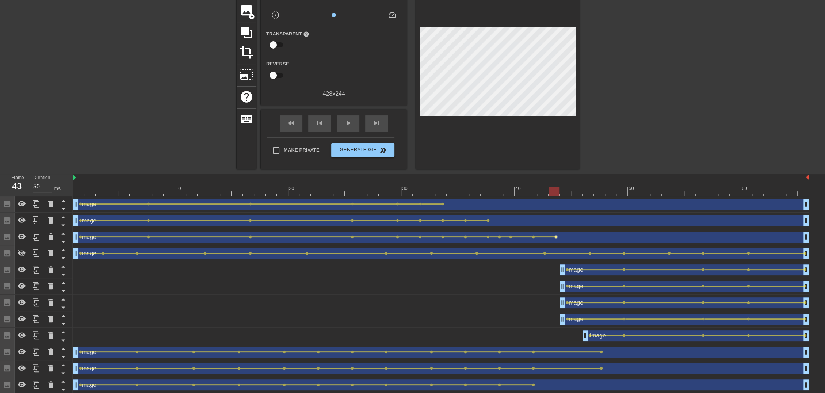
click at [556, 236] on span "lens" at bounding box center [556, 236] width 3 height 3
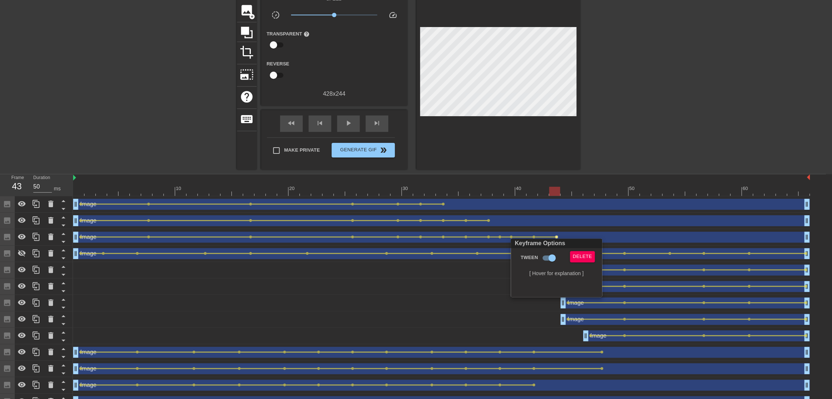
click at [574, 249] on div "Keyframe Options Tween Delete [ Hover for explanation ]" at bounding box center [555, 268] width 91 height 58
click at [577, 257] on span "Delete" at bounding box center [582, 256] width 19 height 8
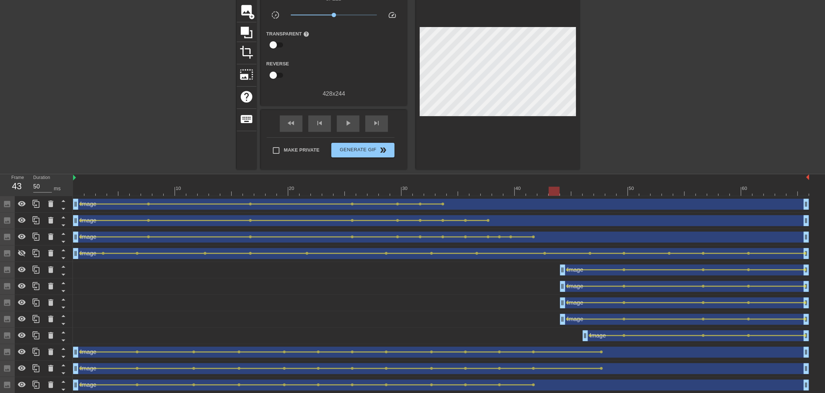
click at [535, 190] on div at bounding box center [441, 191] width 736 height 9
drag, startPoint x: 535, startPoint y: 190, endPoint x: 563, endPoint y: 186, distance: 28.7
click at [563, 187] on div at bounding box center [441, 191] width 736 height 9
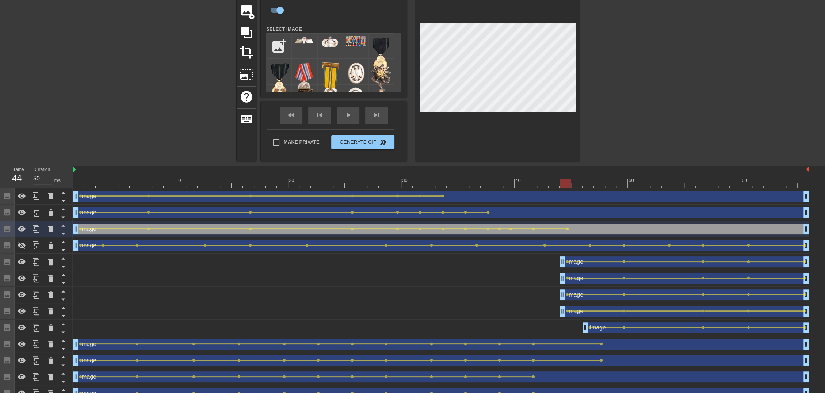
click at [563, 17] on div at bounding box center [498, 70] width 164 height 184
click at [680, 97] on div "title add_circle image add_circle crop photo_size_select_large help keyboard Im…" at bounding box center [412, 70] width 825 height 184
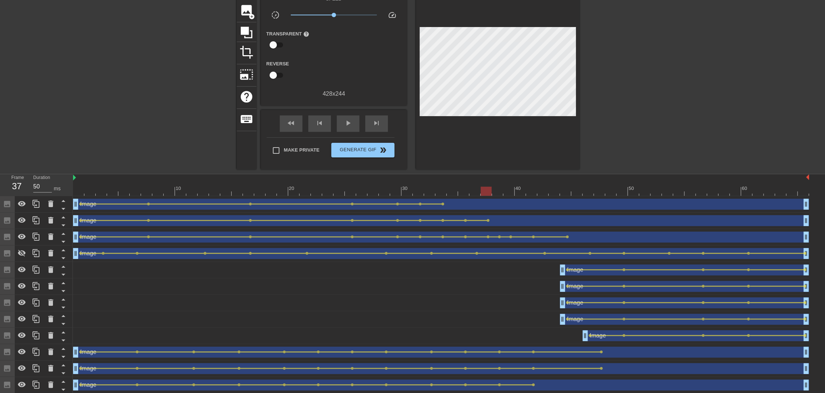
drag, startPoint x: 523, startPoint y: 192, endPoint x: 500, endPoint y: 192, distance: 22.7
click at [500, 192] on div at bounding box center [441, 191] width 736 height 9
drag, startPoint x: 483, startPoint y: 195, endPoint x: 507, endPoint y: 208, distance: 27.1
click at [489, 198] on div "10 20 30 40 50 60 Image drag_handle drag_handle lens lens lens lens lens lens l…" at bounding box center [449, 308] width 752 height 269
click at [533, 236] on span "lens" at bounding box center [533, 236] width 3 height 3
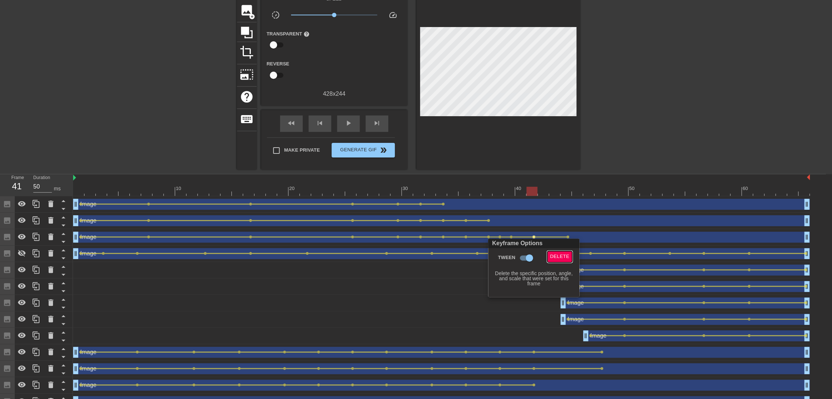
click at [566, 257] on span "Delete" at bounding box center [559, 256] width 19 height 8
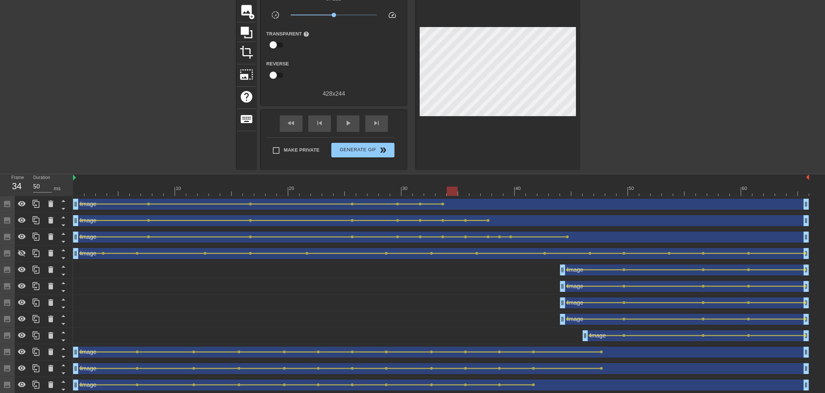
drag, startPoint x: 483, startPoint y: 188, endPoint x: 435, endPoint y: 189, distance: 48.2
click at [435, 189] on div at bounding box center [441, 191] width 736 height 9
drag, startPoint x: 494, startPoint y: 195, endPoint x: 495, endPoint y: 190, distance: 4.8
click at [491, 183] on div "10 20 30 40 50 60" at bounding box center [441, 185] width 736 height 22
click at [510, 236] on span "lens" at bounding box center [510, 236] width 3 height 3
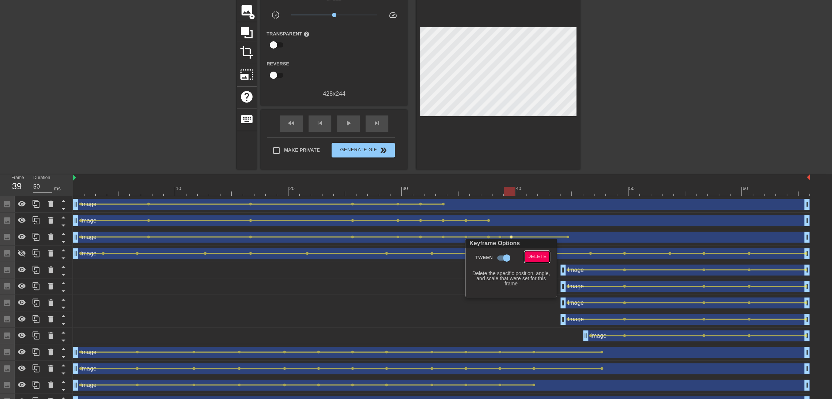
click at [537, 258] on span "Delete" at bounding box center [536, 256] width 19 height 8
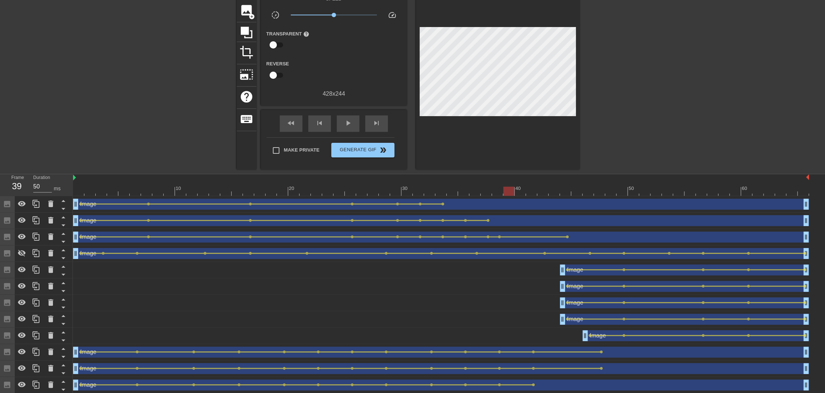
click at [466, 187] on div at bounding box center [441, 191] width 736 height 9
click at [81, 192] on div at bounding box center [441, 191] width 736 height 9
click at [371, 148] on span "Generate Gif double_arrow" at bounding box center [362, 150] width 57 height 9
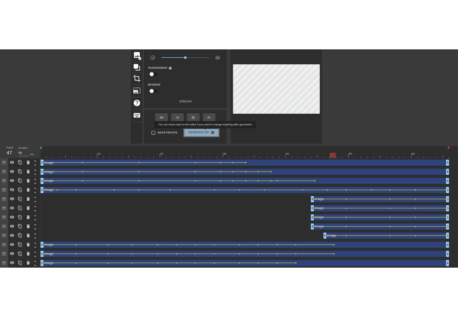
scroll to position [0, 0]
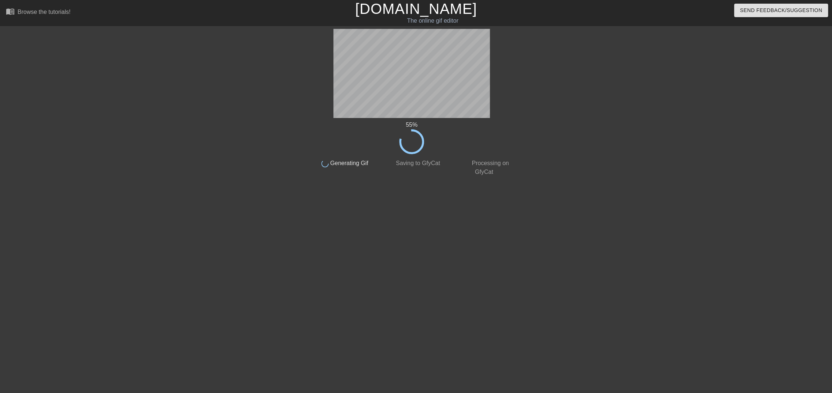
click at [751, 180] on html "menu_book Browse the tutorials! [DOMAIN_NAME] The online gif editor Send Feedba…" at bounding box center [416, 90] width 832 height 180
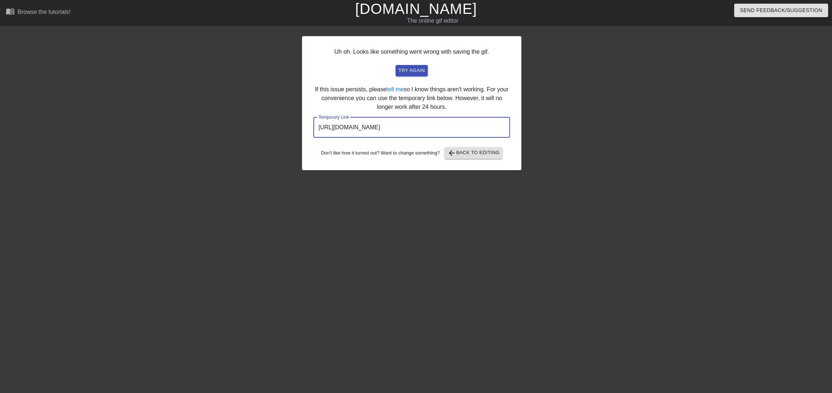
click at [432, 124] on input "[URL][DOMAIN_NAME]" at bounding box center [411, 127] width 197 height 20
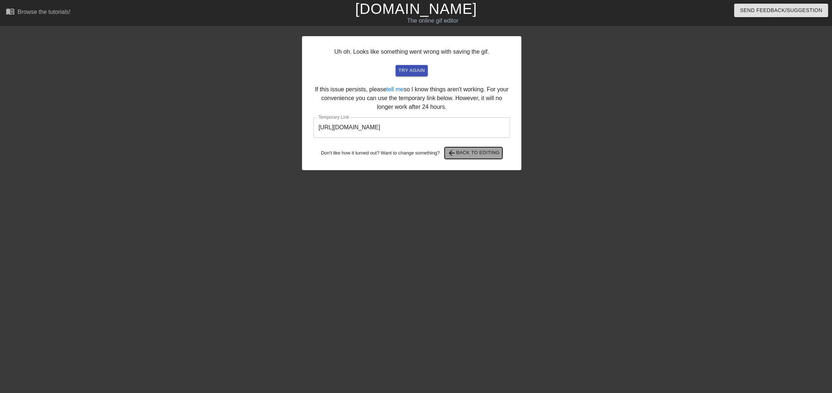
click at [476, 155] on span "arrow_back Back to Editing" at bounding box center [473, 153] width 52 height 9
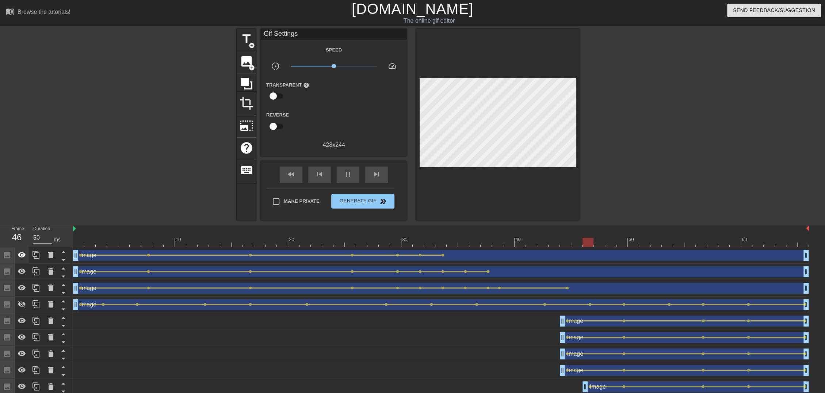
click at [26, 257] on div at bounding box center [22, 255] width 15 height 16
click at [24, 303] on icon at bounding box center [22, 304] width 9 height 9
click at [355, 205] on span "Generate Gif double_arrow" at bounding box center [362, 201] width 57 height 9
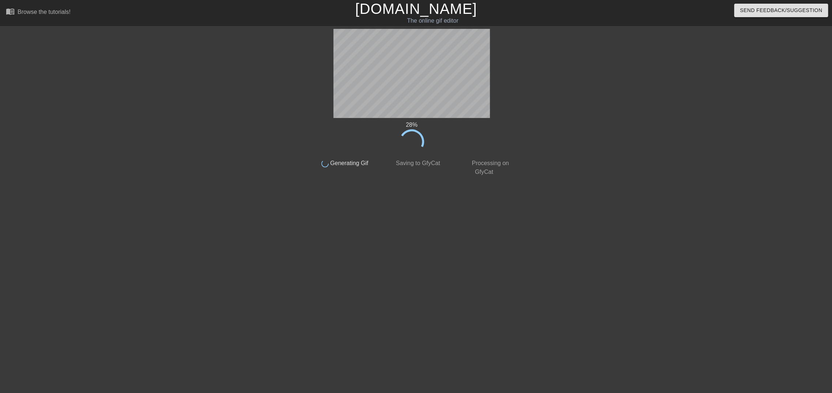
drag, startPoint x: 783, startPoint y: 158, endPoint x: 786, endPoint y: 175, distance: 17.0
click at [783, 162] on div "28 % done Generating Gif done Saving to GfyCat done Processing on GfyCat title …" at bounding box center [416, 103] width 832 height 148
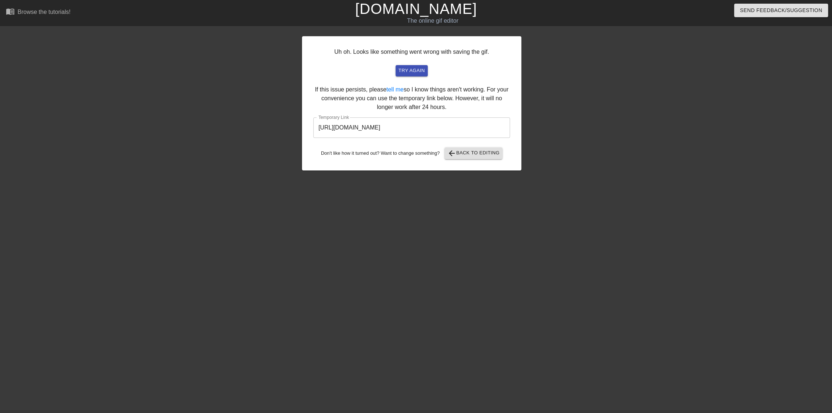
click at [448, 129] on input "[URL][DOMAIN_NAME]" at bounding box center [411, 127] width 197 height 20
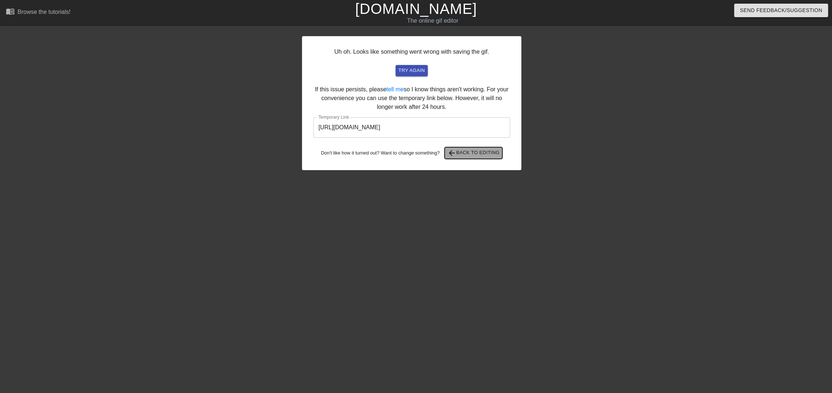
click at [467, 153] on span "arrow_back Back to Editing" at bounding box center [473, 153] width 52 height 9
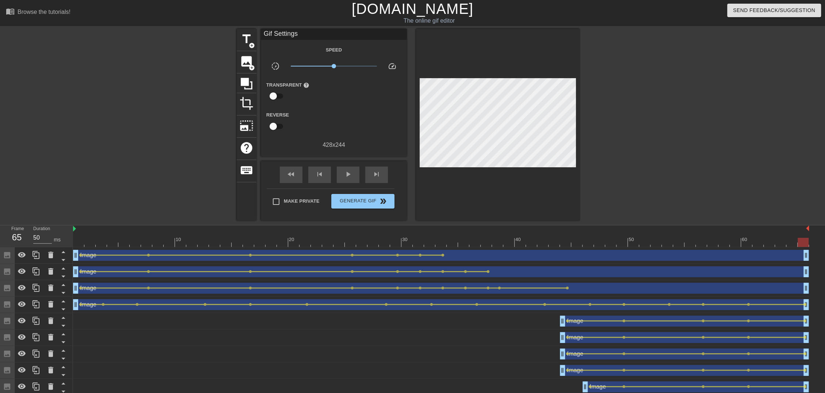
drag, startPoint x: 809, startPoint y: 241, endPoint x: 819, endPoint y: 244, distance: 10.4
click at [819, 244] on div "10 20 30 40 50 60 Image drag_handle drag_handle lens lens lens lens lens lens l…" at bounding box center [449, 359] width 752 height 269
drag, startPoint x: 808, startPoint y: 229, endPoint x: 814, endPoint y: 232, distance: 6.4
click at [814, 232] on div "10 20 30 40 50 60 Image drag_handle drag_handle lens lens lens lens lens lens l…" at bounding box center [449, 359] width 752 height 269
drag, startPoint x: 798, startPoint y: 243, endPoint x: 789, endPoint y: 241, distance: 9.6
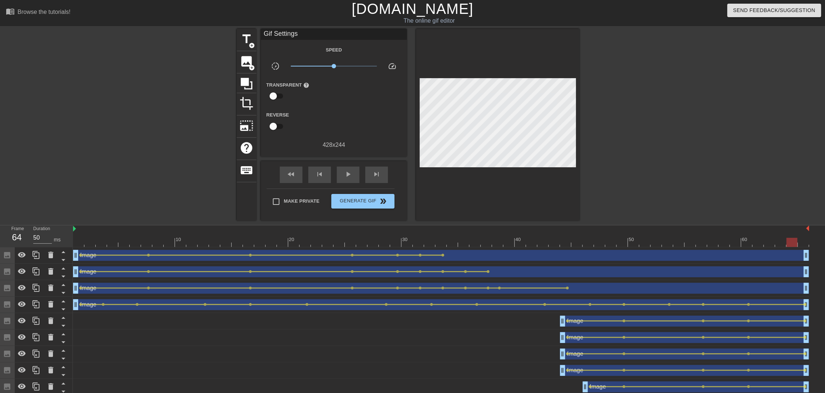
click at [789, 241] on div at bounding box center [792, 242] width 11 height 9
click at [646, 173] on div "title add_circle image add_circle crop photo_size_select_large help keyboard Gi…" at bounding box center [412, 125] width 825 height 192
click at [78, 242] on div at bounding box center [441, 242] width 736 height 9
click at [60, 303] on icon at bounding box center [63, 301] width 9 height 9
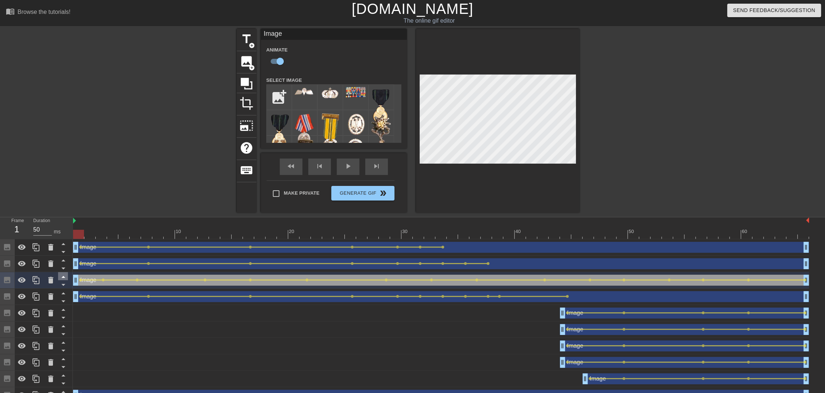
click at [62, 279] on icon at bounding box center [63, 276] width 9 height 9
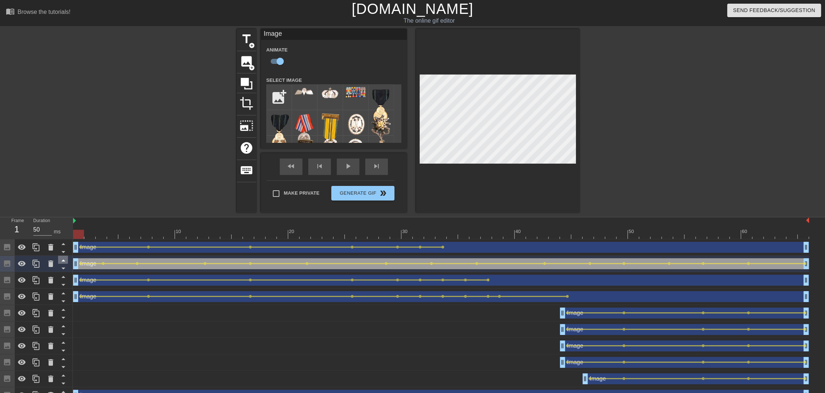
click at [62, 259] on icon at bounding box center [63, 260] width 9 height 9
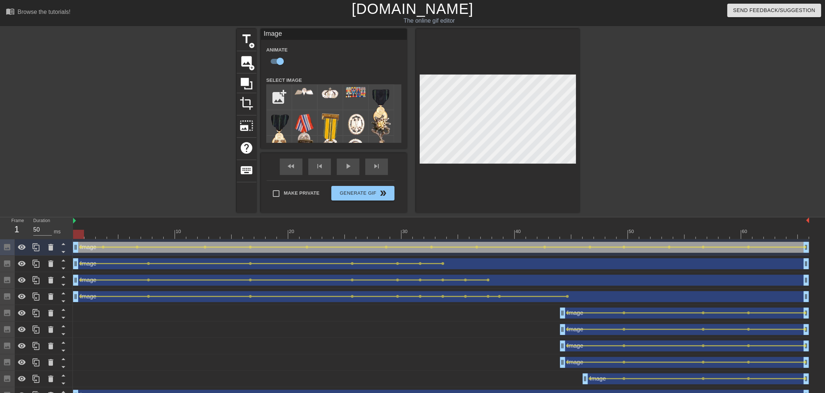
click at [653, 189] on div "title add_circle image add_circle crop photo_size_select_large help keyboard Im…" at bounding box center [412, 121] width 825 height 184
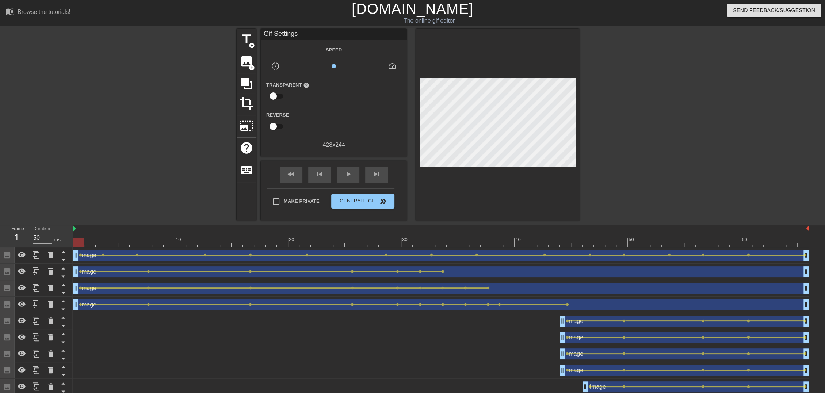
drag, startPoint x: 81, startPoint y: 240, endPoint x: 21, endPoint y: 220, distance: 63.9
click at [21, 220] on div "menu_book Browse the tutorials! [DOMAIN_NAME] The online gif editor Send Feedba…" at bounding box center [412, 247] width 825 height 494
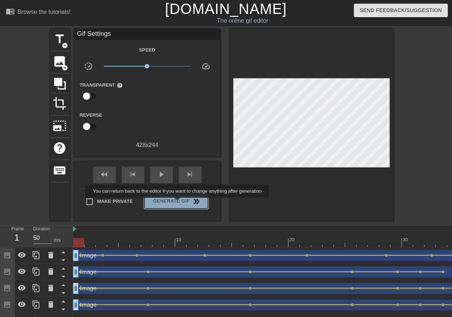
click at [178, 203] on span "Generate Gif double_arrow" at bounding box center [175, 201] width 57 height 9
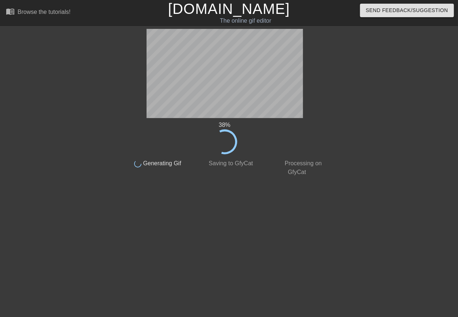
click at [280, 180] on html "menu_book Browse the tutorials! [DOMAIN_NAME] The online gif editor Send Feedba…" at bounding box center [229, 90] width 458 height 180
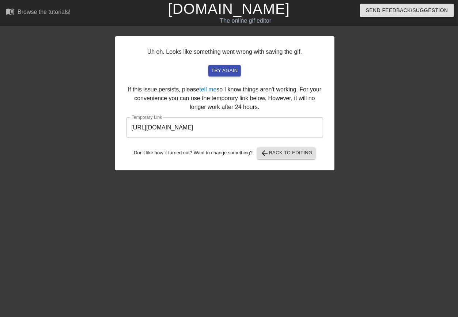
click at [271, 130] on input "[URL][DOMAIN_NAME]" at bounding box center [224, 127] width 197 height 20
